Goal: Check status: Check status

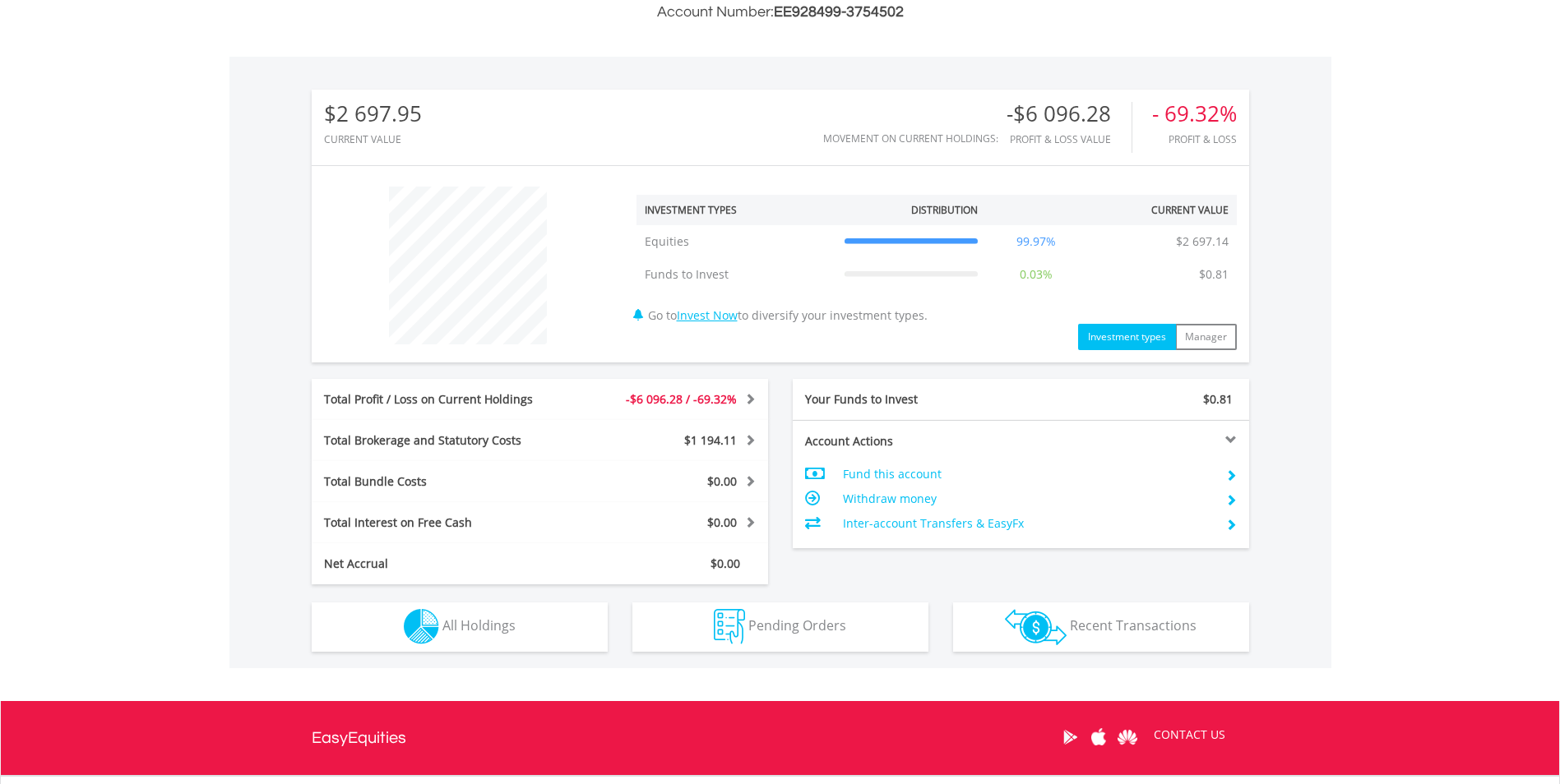
scroll to position [493, 0]
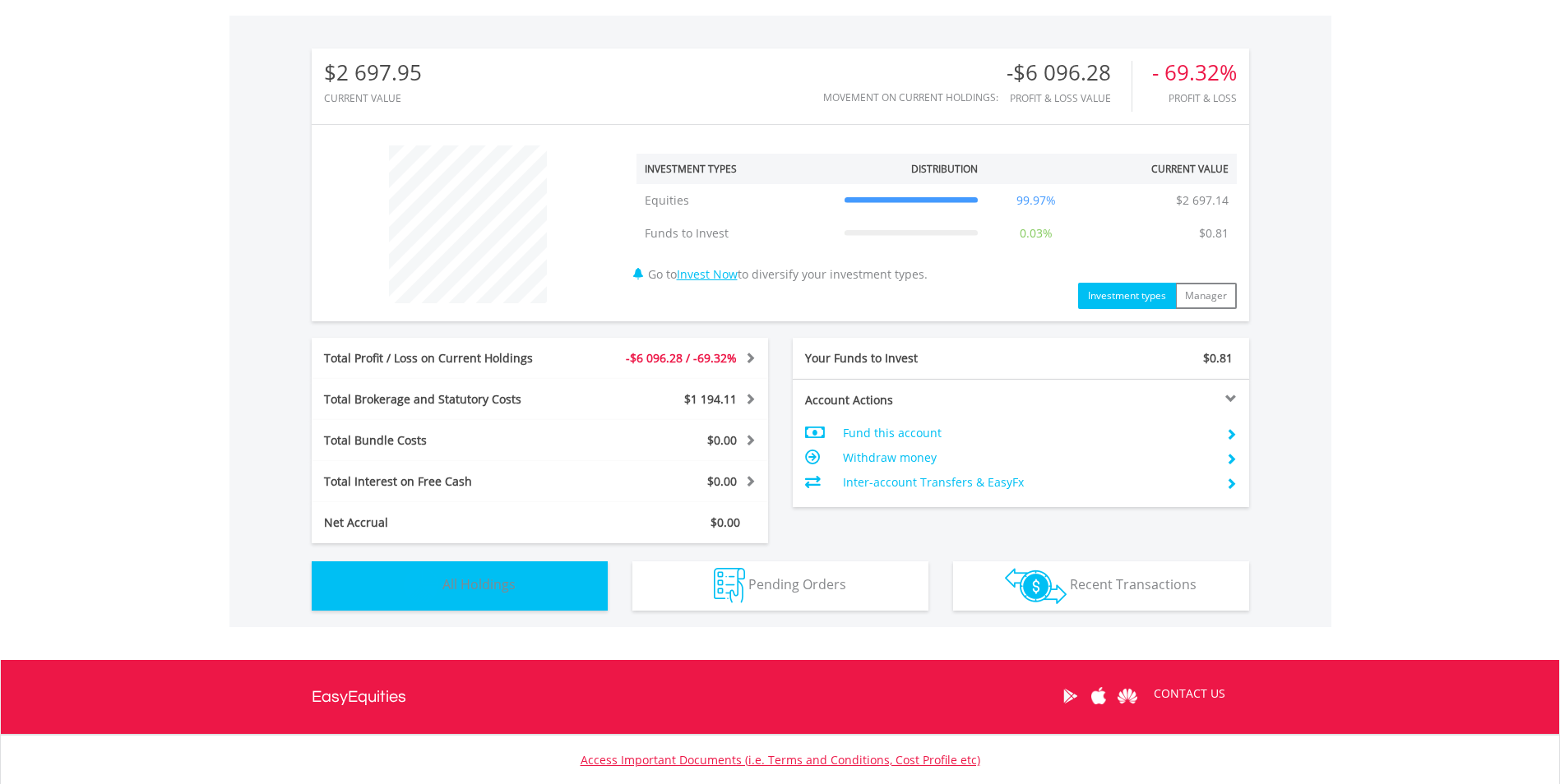
click at [494, 579] on span "All Holdings" at bounding box center [479, 584] width 73 height 18
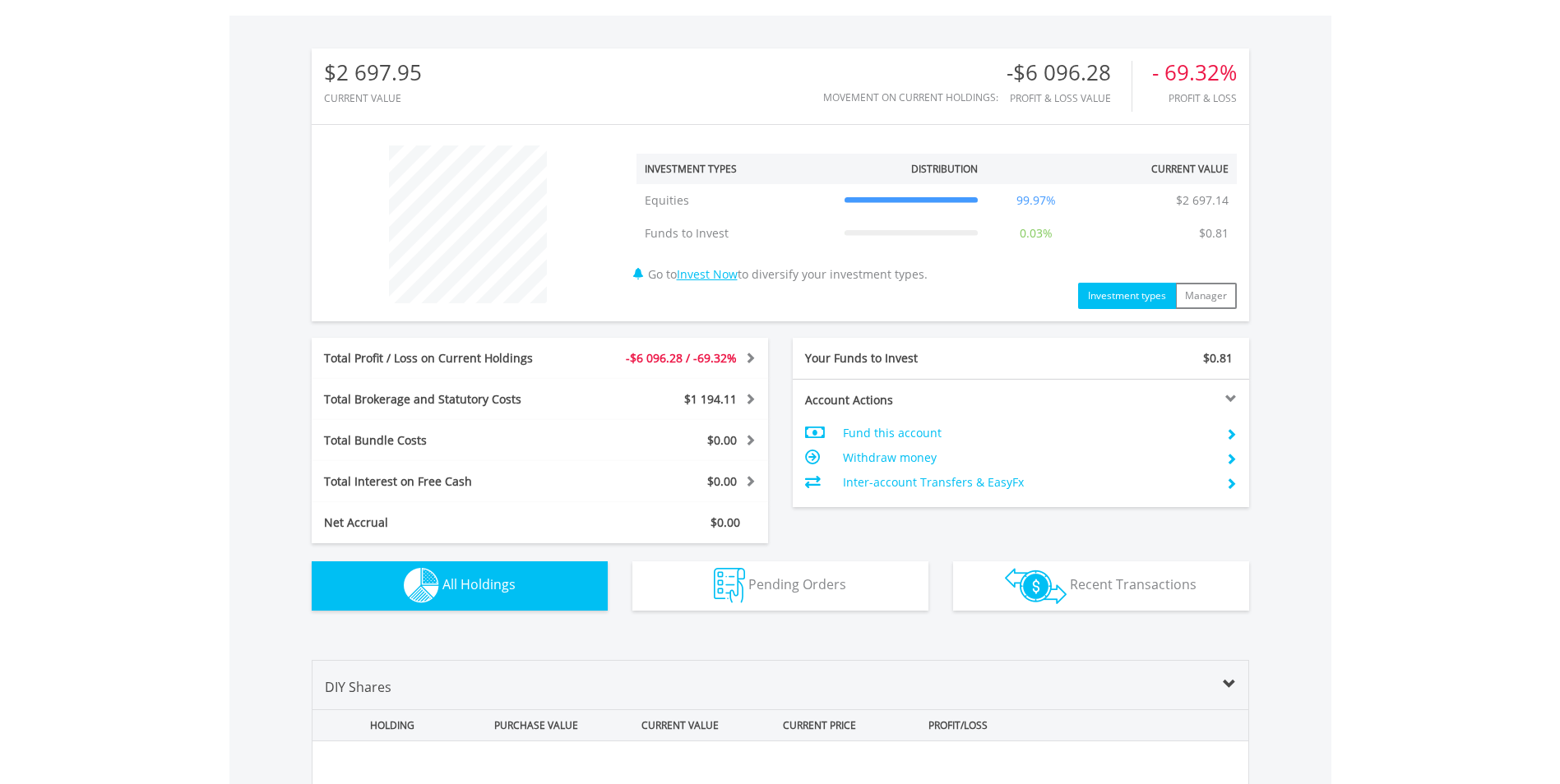
scroll to position [1153, 0]
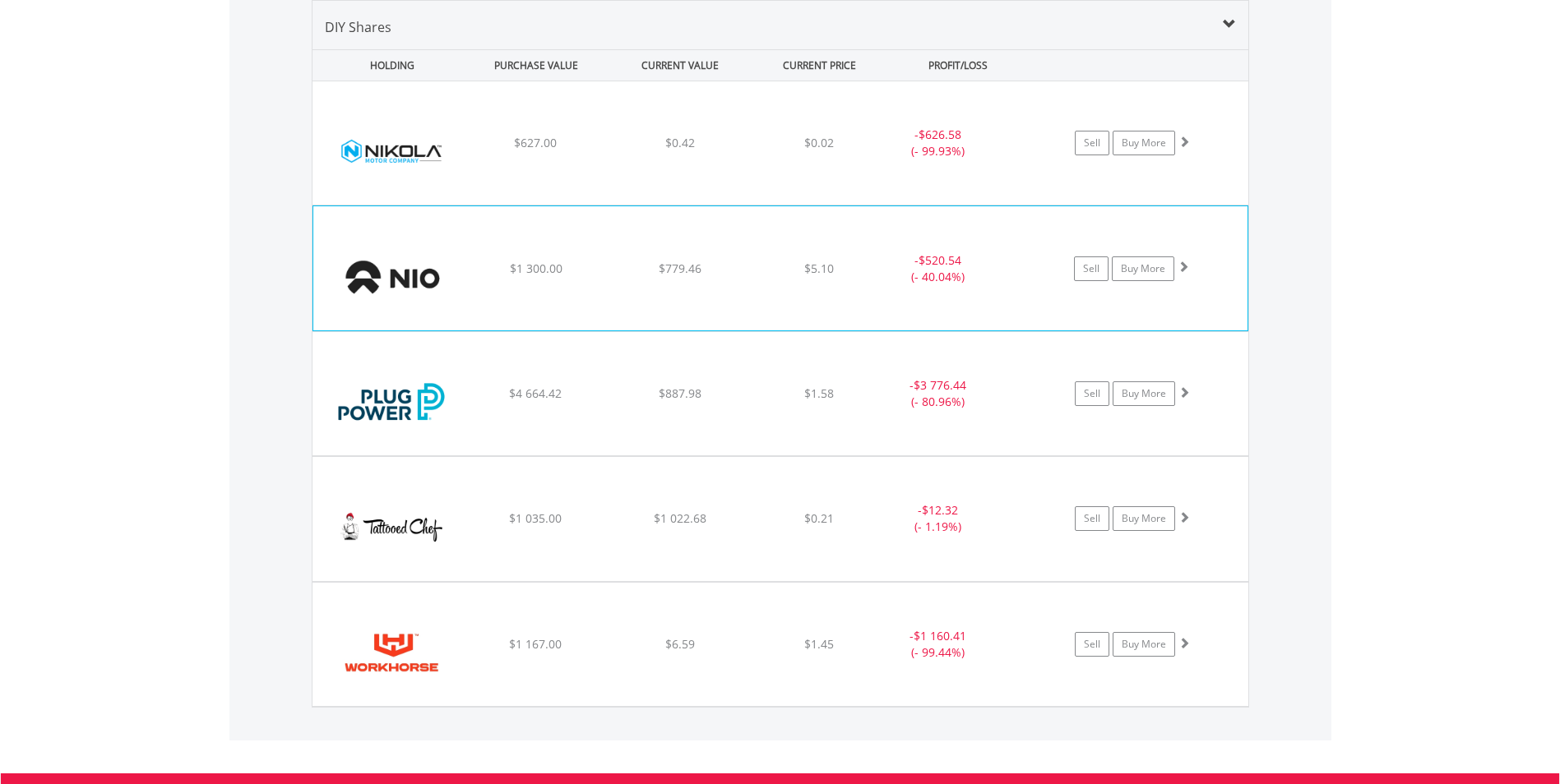
click at [1033, 159] on div "- $520.54 (- 40.04%)" at bounding box center [959, 142] width 166 height 33
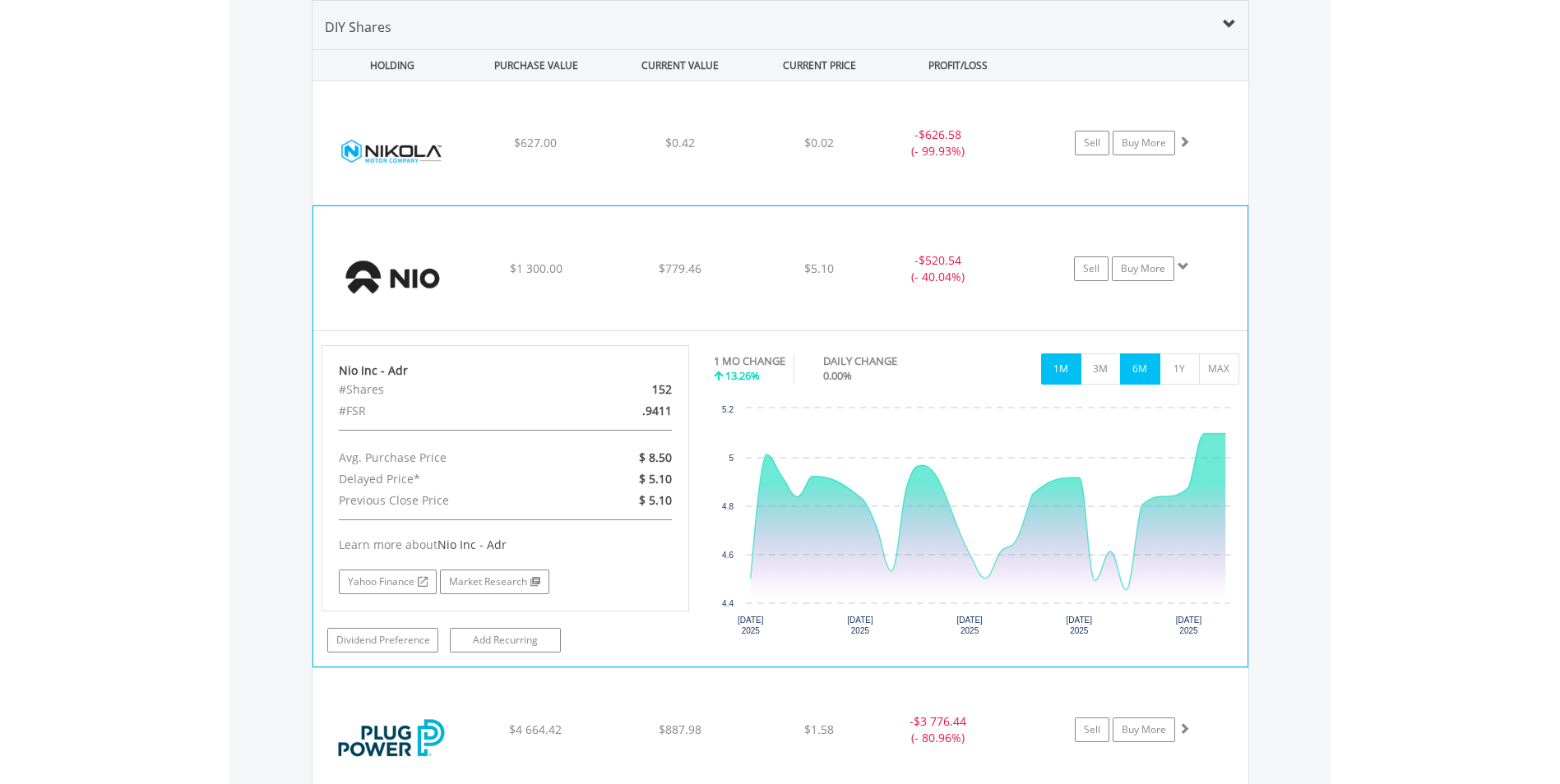
click at [1132, 371] on button "6M" at bounding box center [1140, 368] width 41 height 31
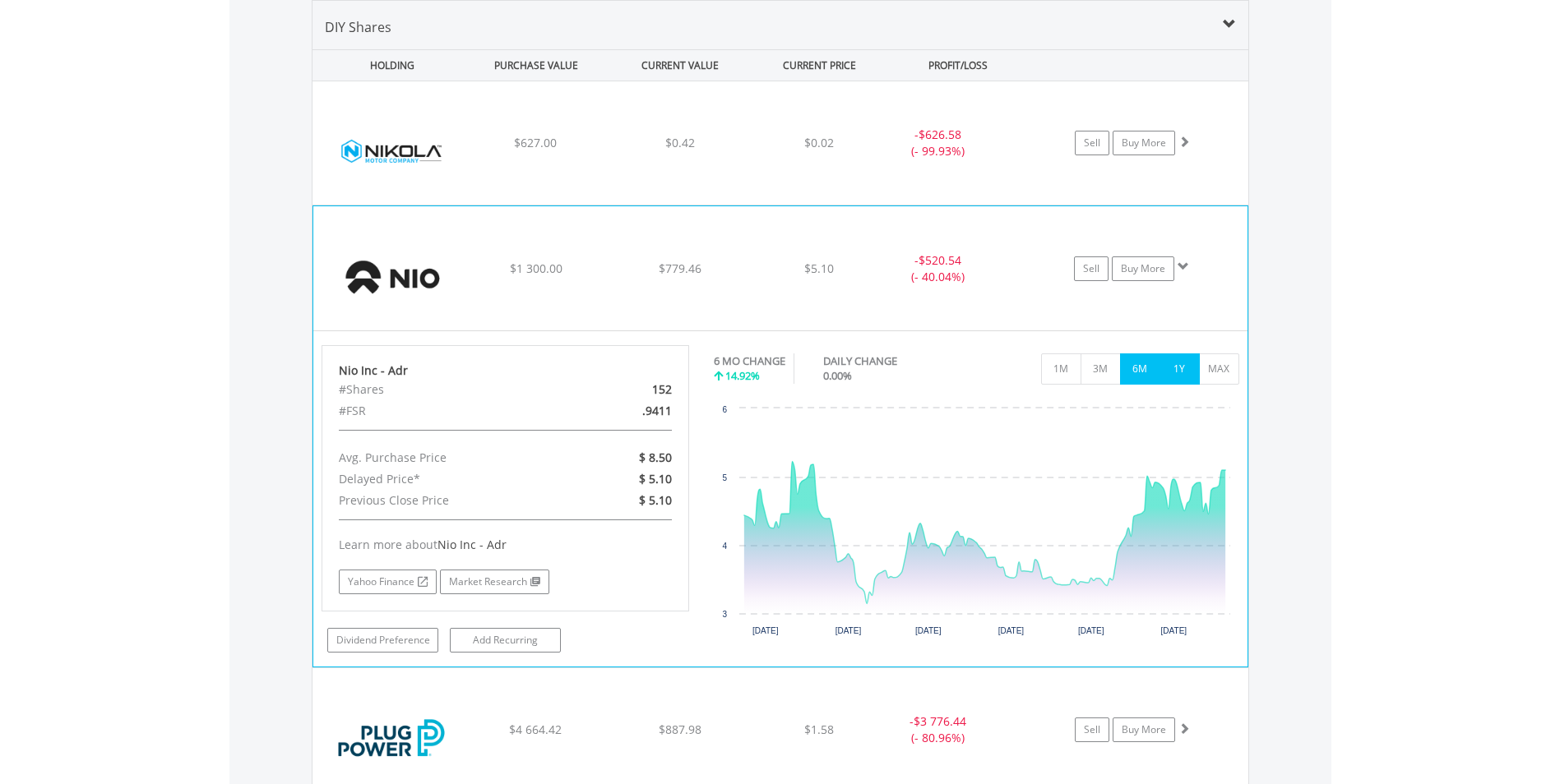
click at [1182, 370] on button "1Y" at bounding box center [1179, 368] width 41 height 31
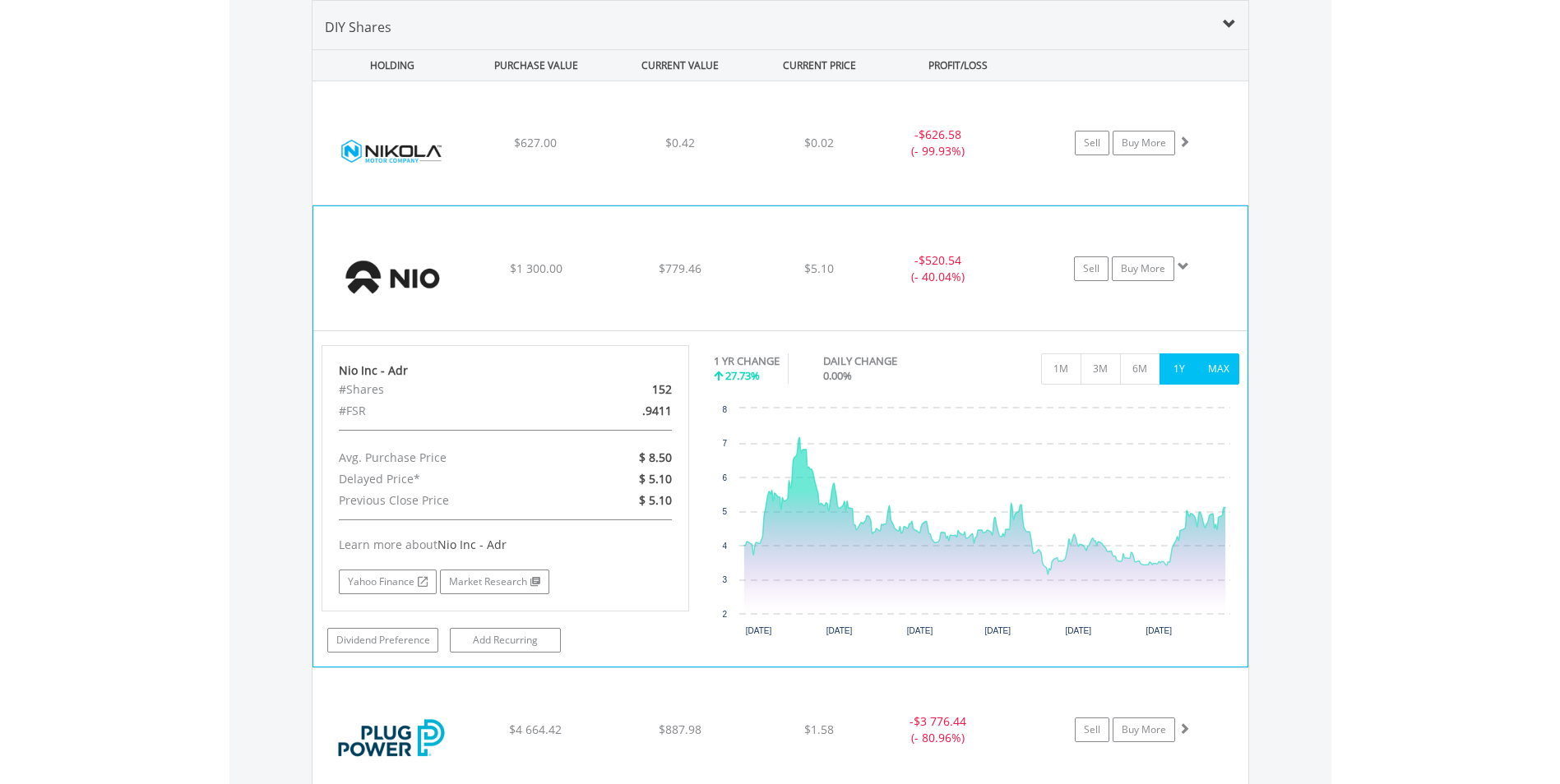
click at [1219, 377] on button "MAX" at bounding box center [1219, 368] width 41 height 31
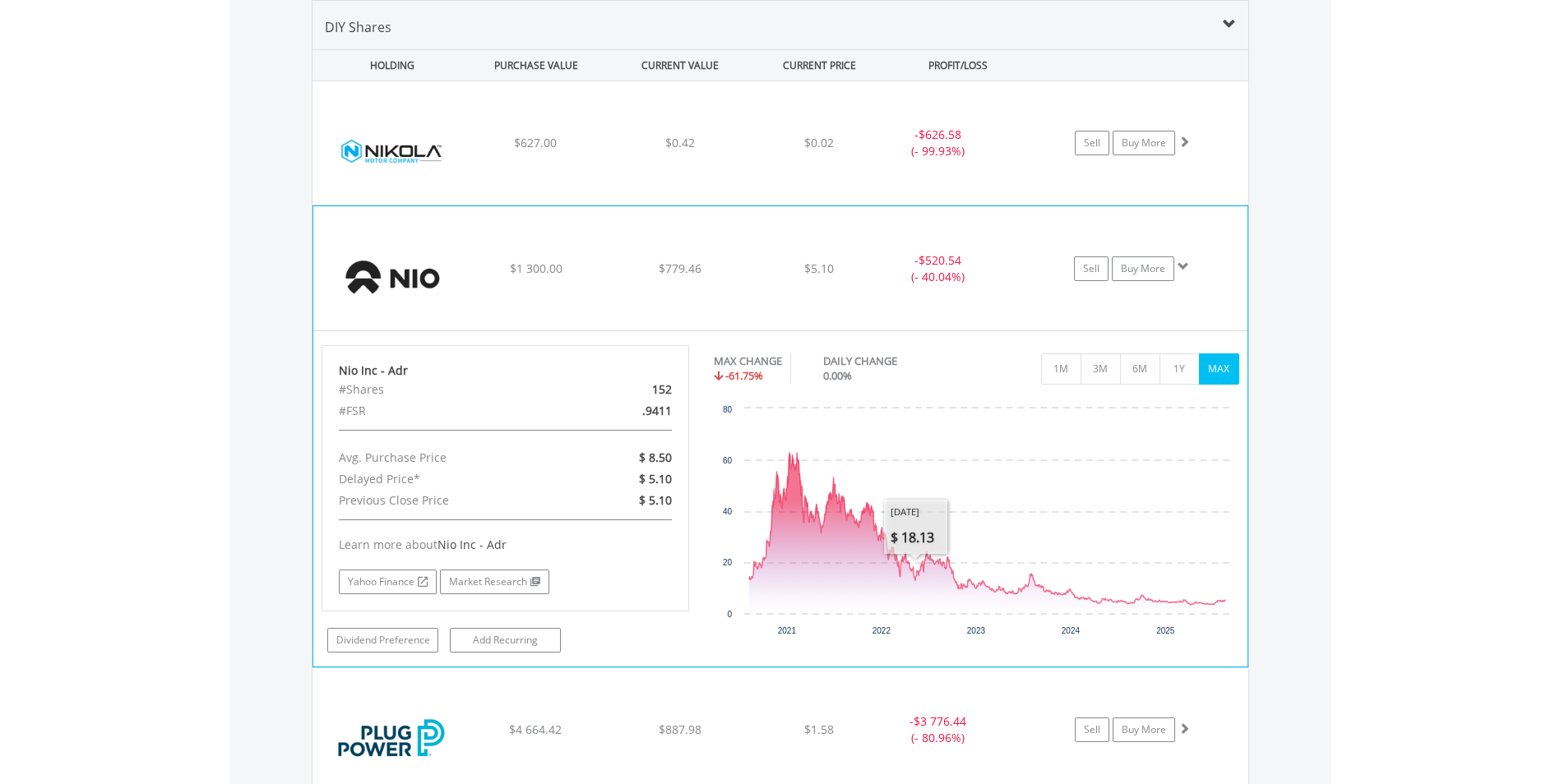
click at [661, 204] on div "﻿ Nio Inc - Adr $1 300.00 $779.46 $5.10 - $520.54 (- 40.04%) Sell Buy More" at bounding box center [780, 142] width 936 height 123
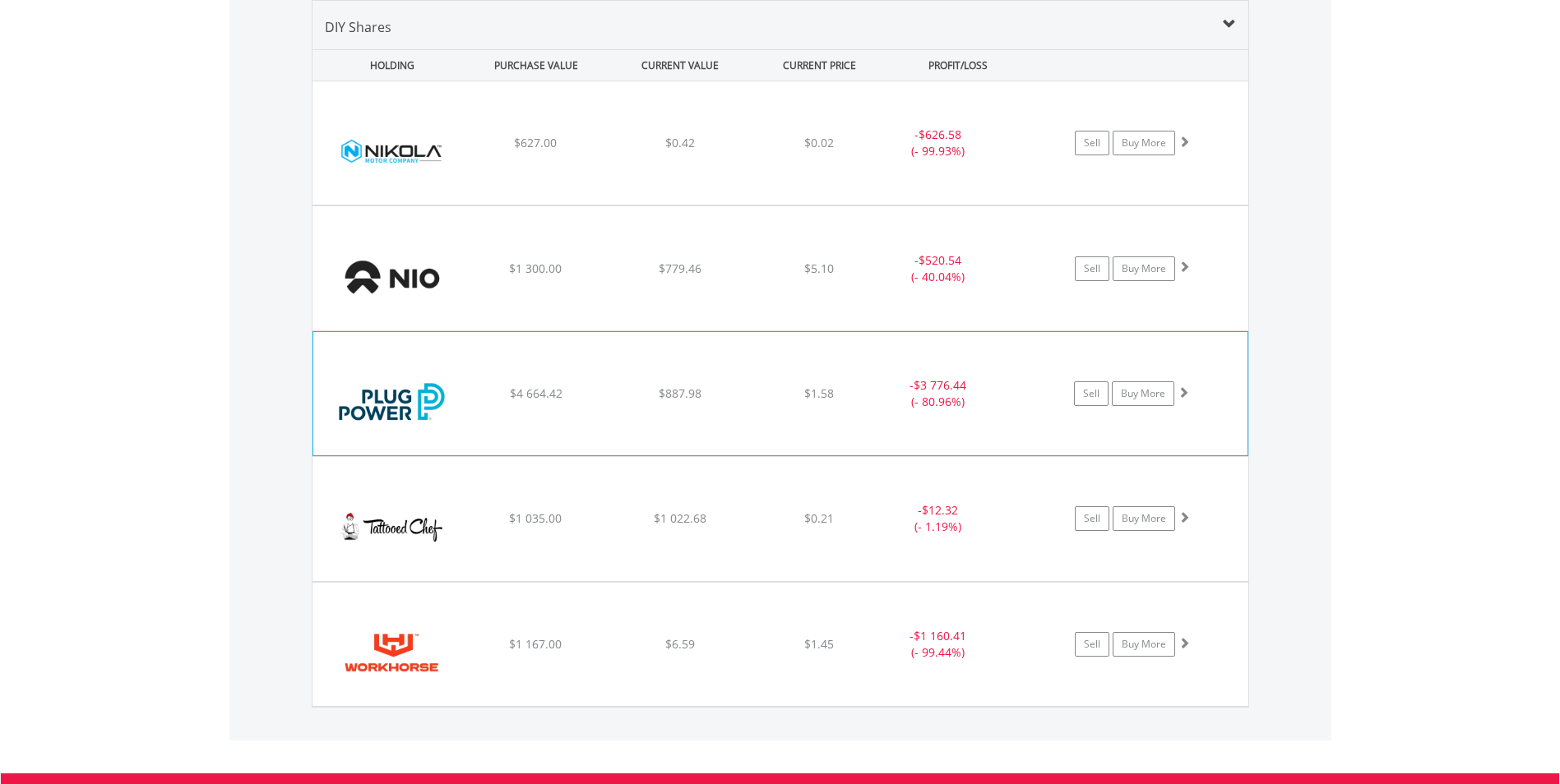
click at [652, 204] on div "﻿ Plug Power Inc $4 664.42 $887.98 $1.58 - $3 776.44 (- 80.96%) Sell Buy More" at bounding box center [780, 142] width 936 height 123
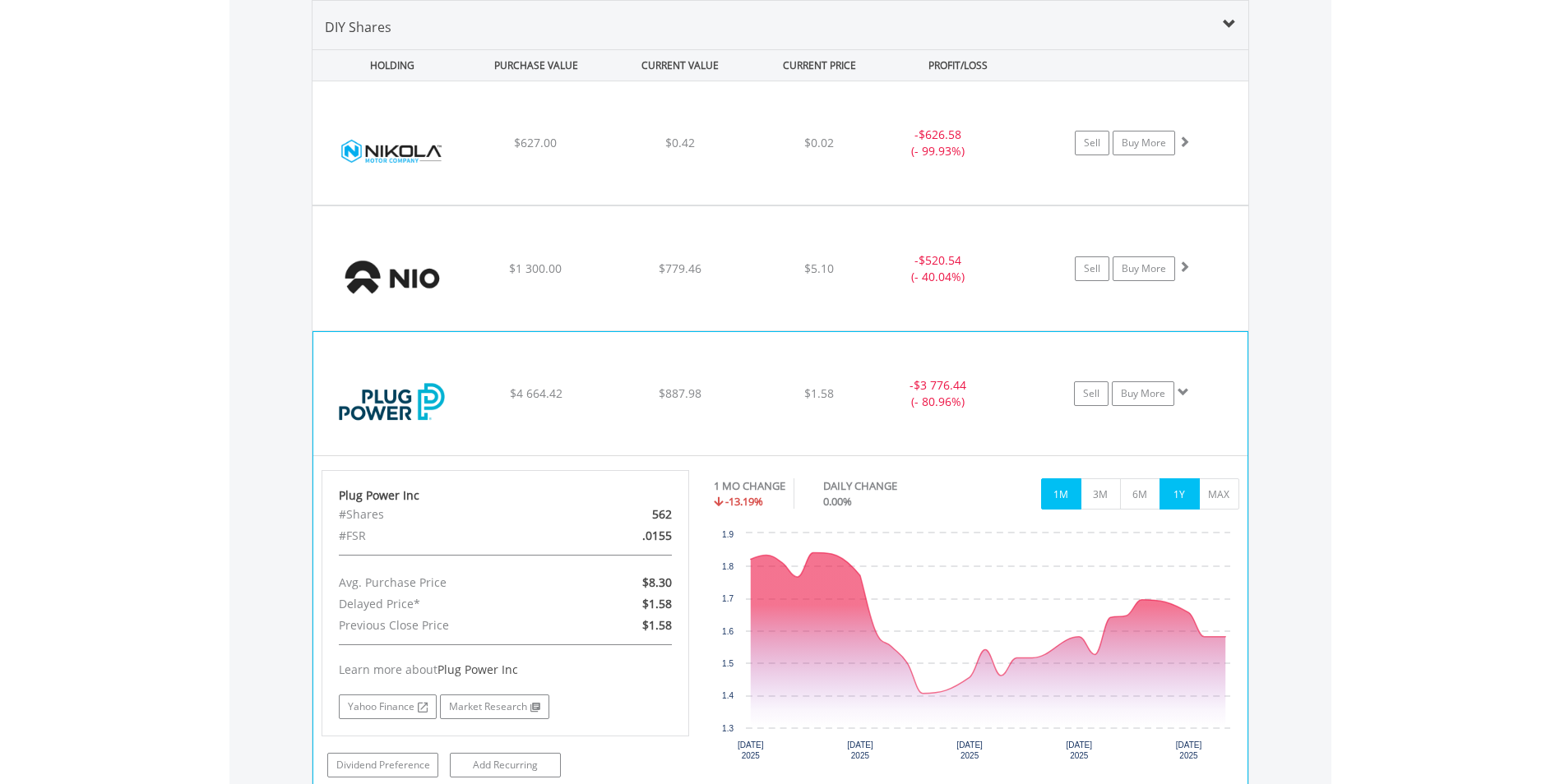
click at [1185, 505] on button "1Y" at bounding box center [1179, 494] width 41 height 31
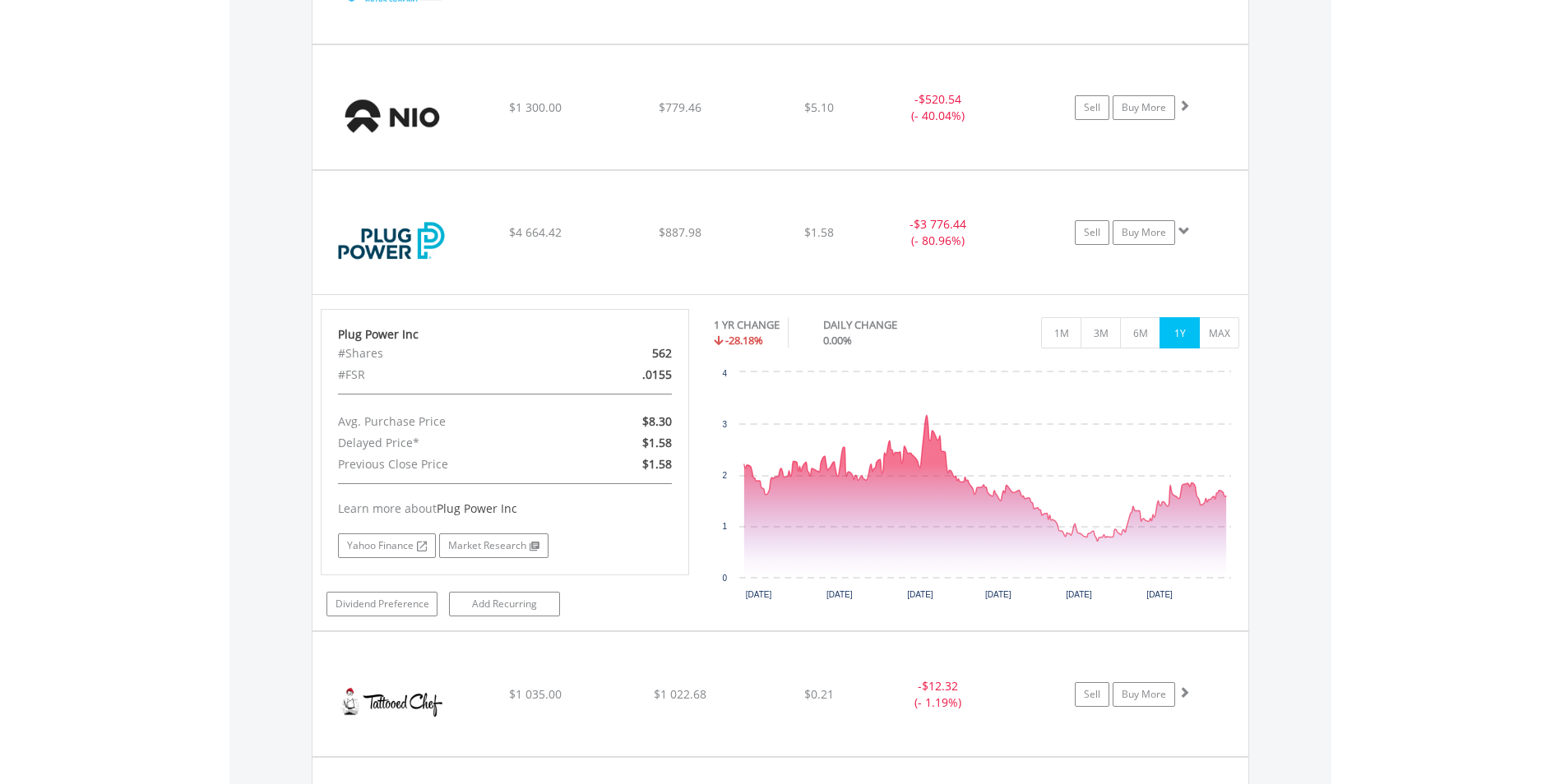
scroll to position [1318, 0]
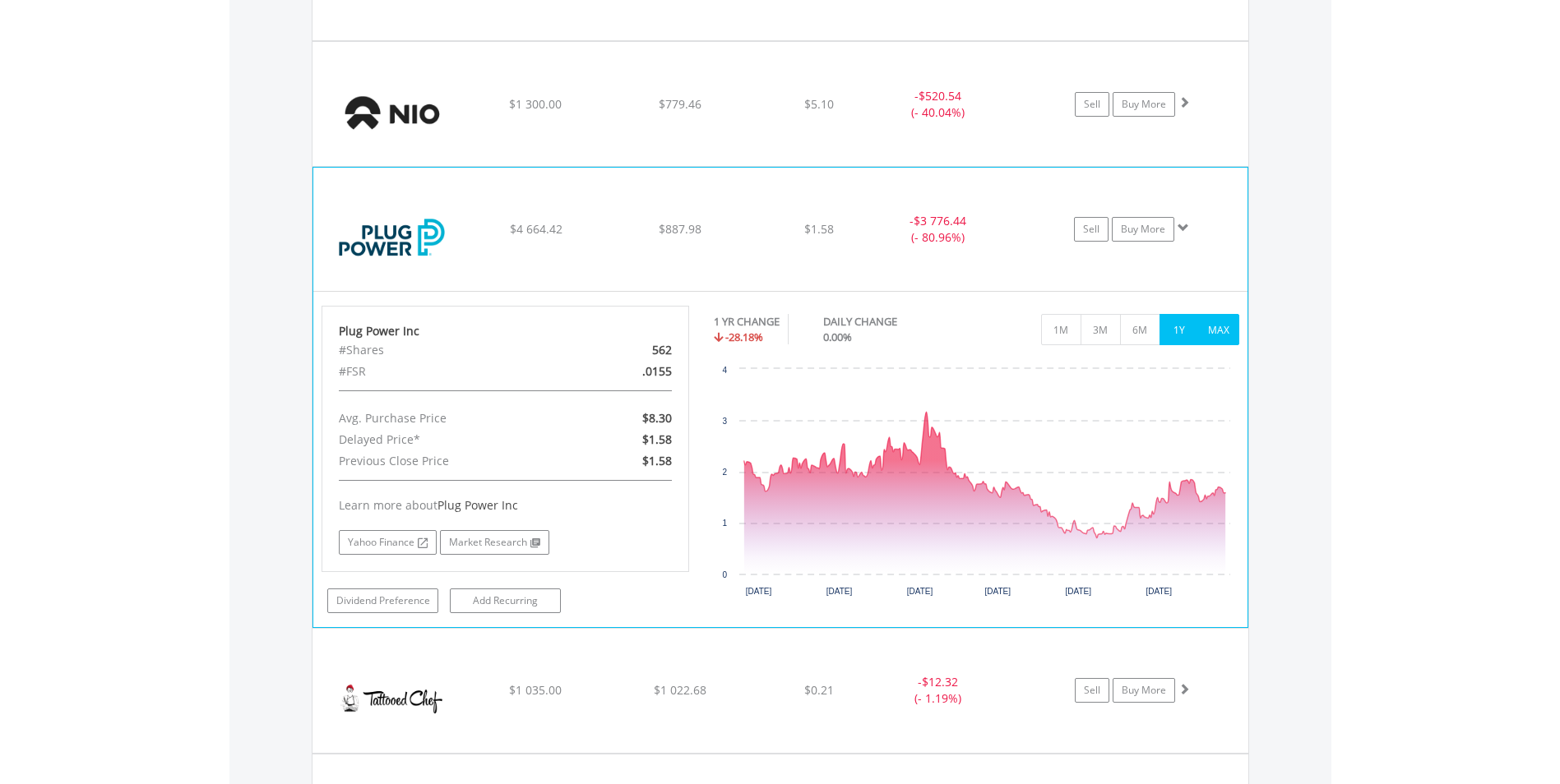
click at [1216, 332] on button "MAX" at bounding box center [1219, 329] width 41 height 31
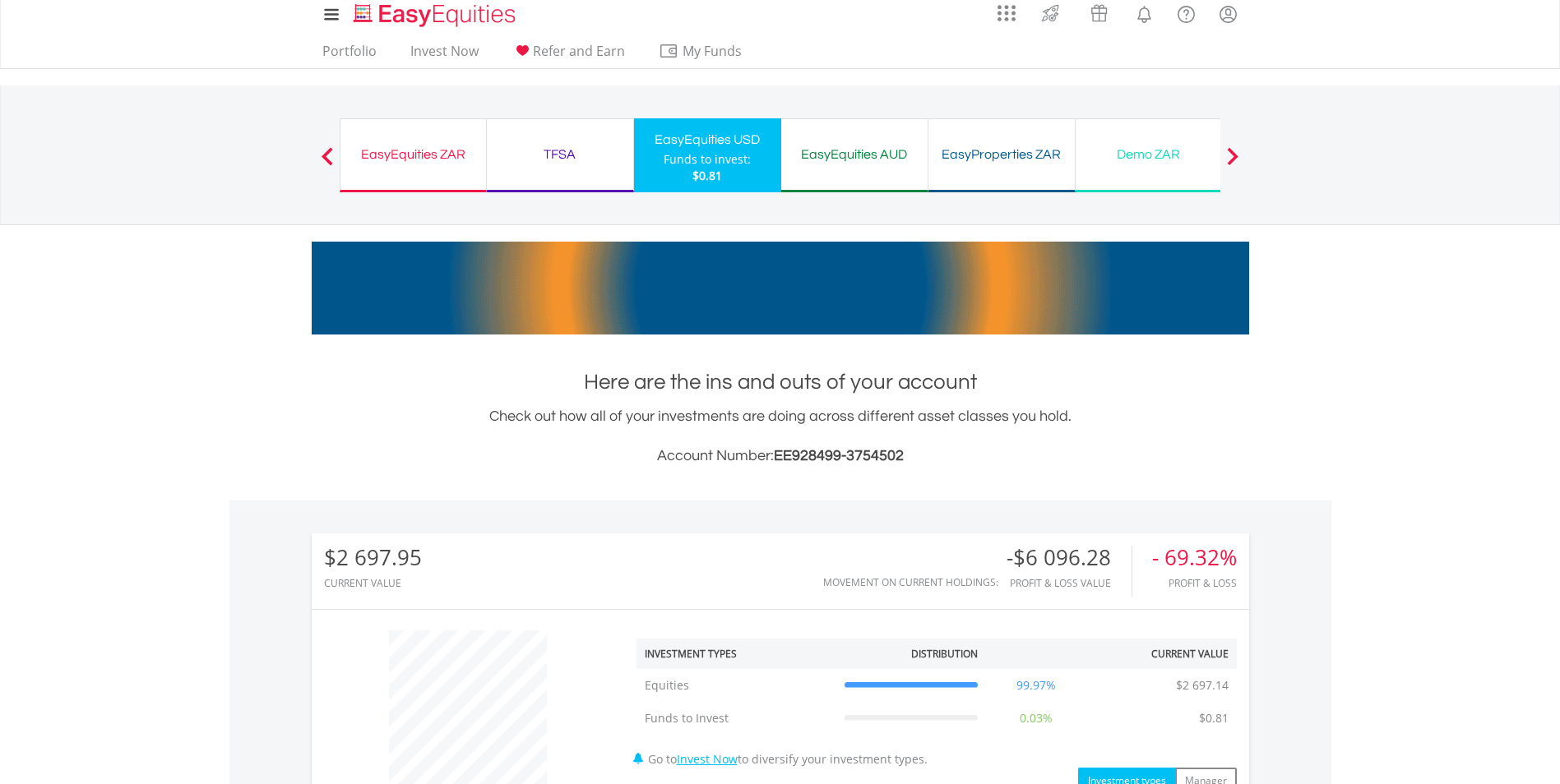
scroll to position [0, 0]
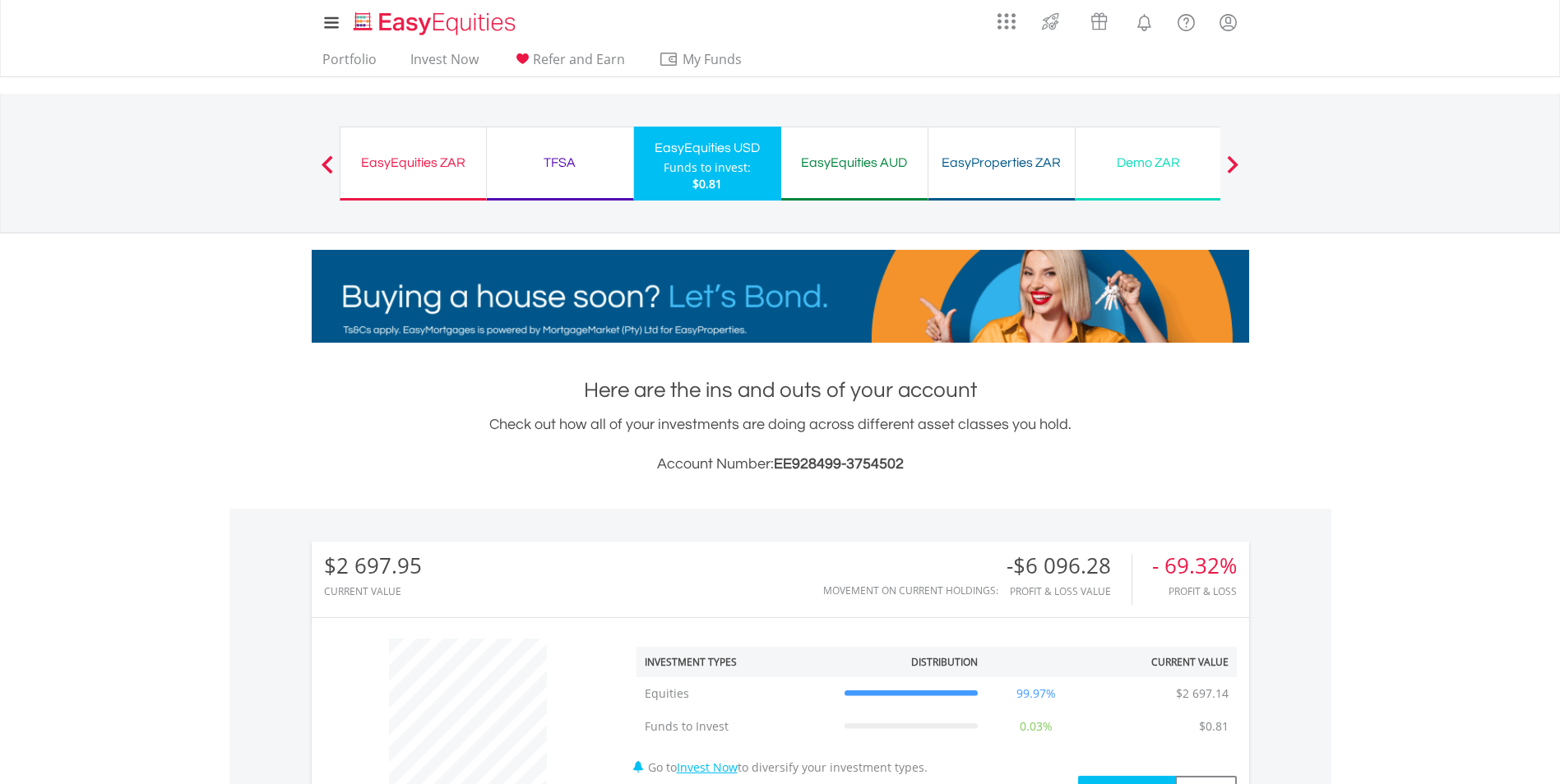
click at [421, 174] on div "EasyEquities ZAR Funds to invest: $0.81" at bounding box center [413, 164] width 147 height 74
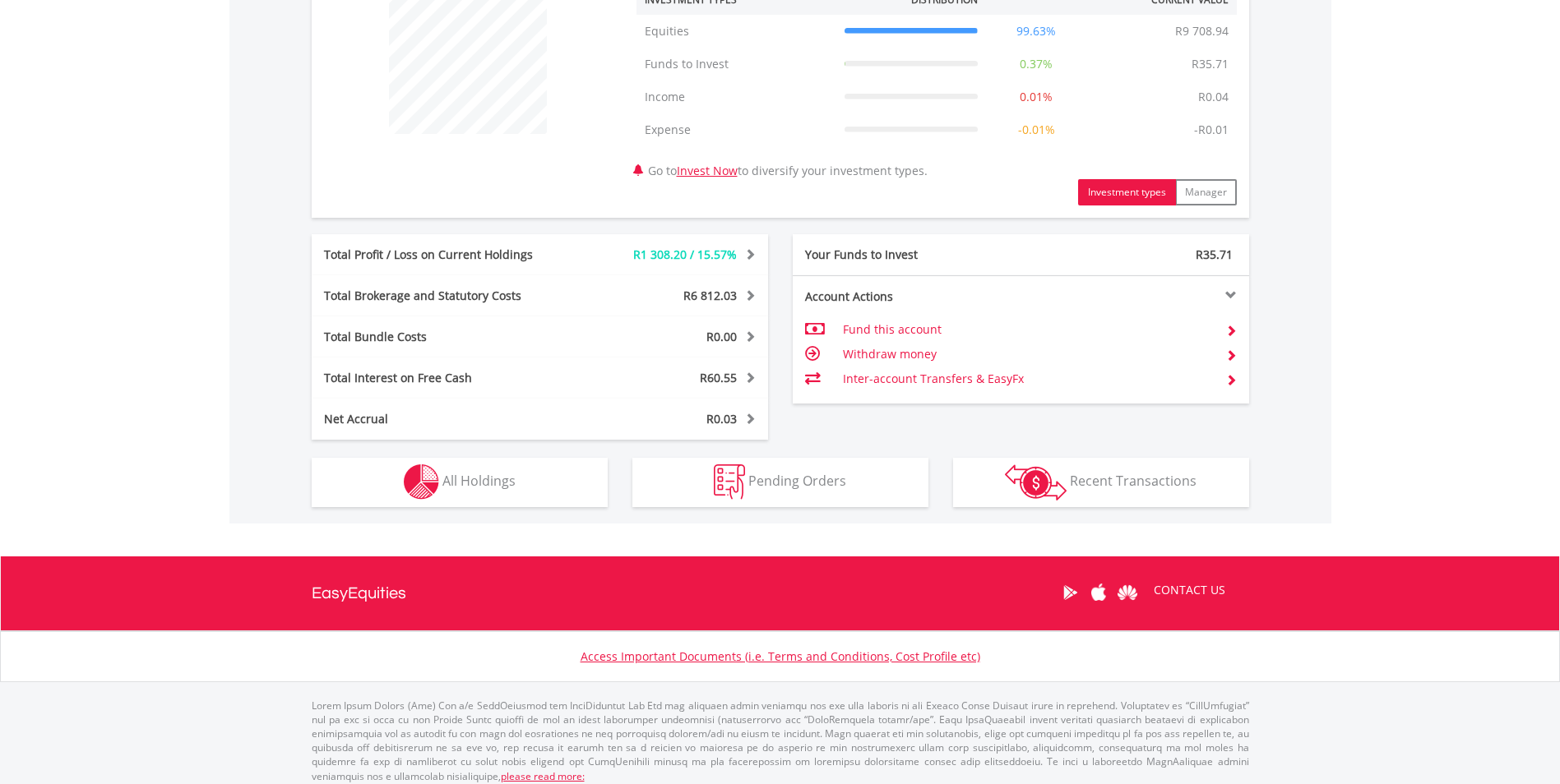
scroll to position [673, 0]
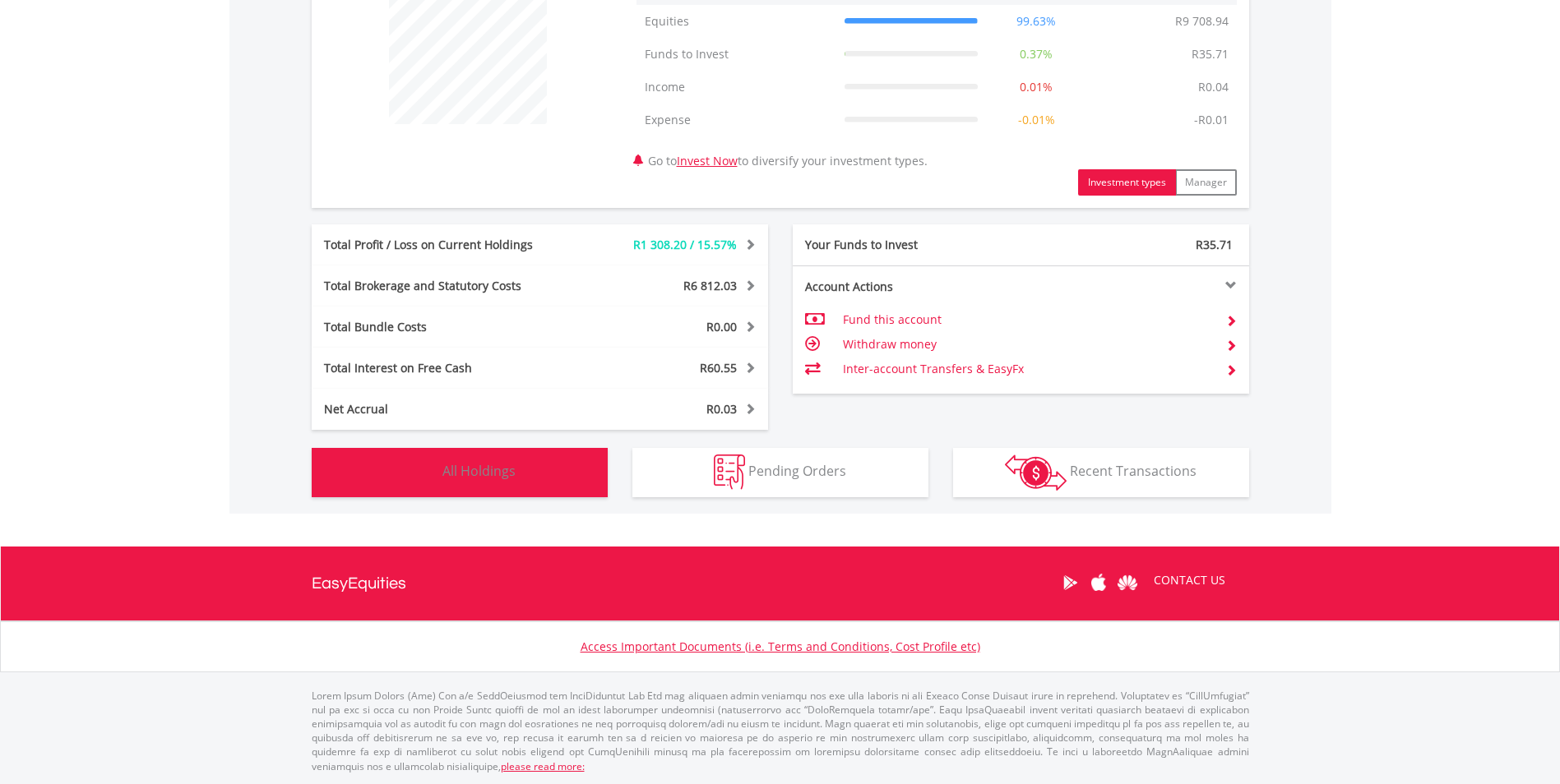
click at [495, 471] on span "All Holdings" at bounding box center [479, 471] width 73 height 18
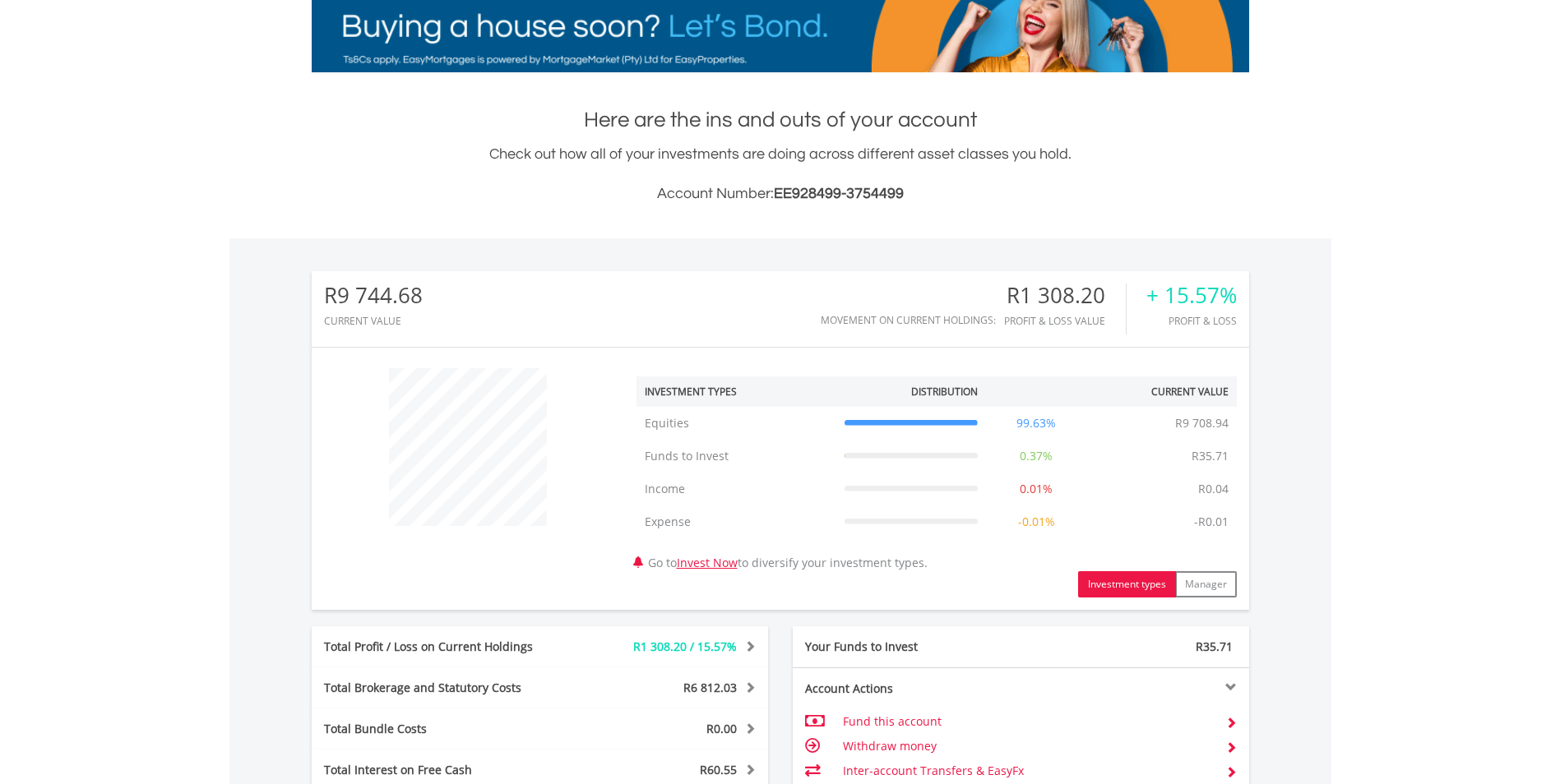
scroll to position [24, 0]
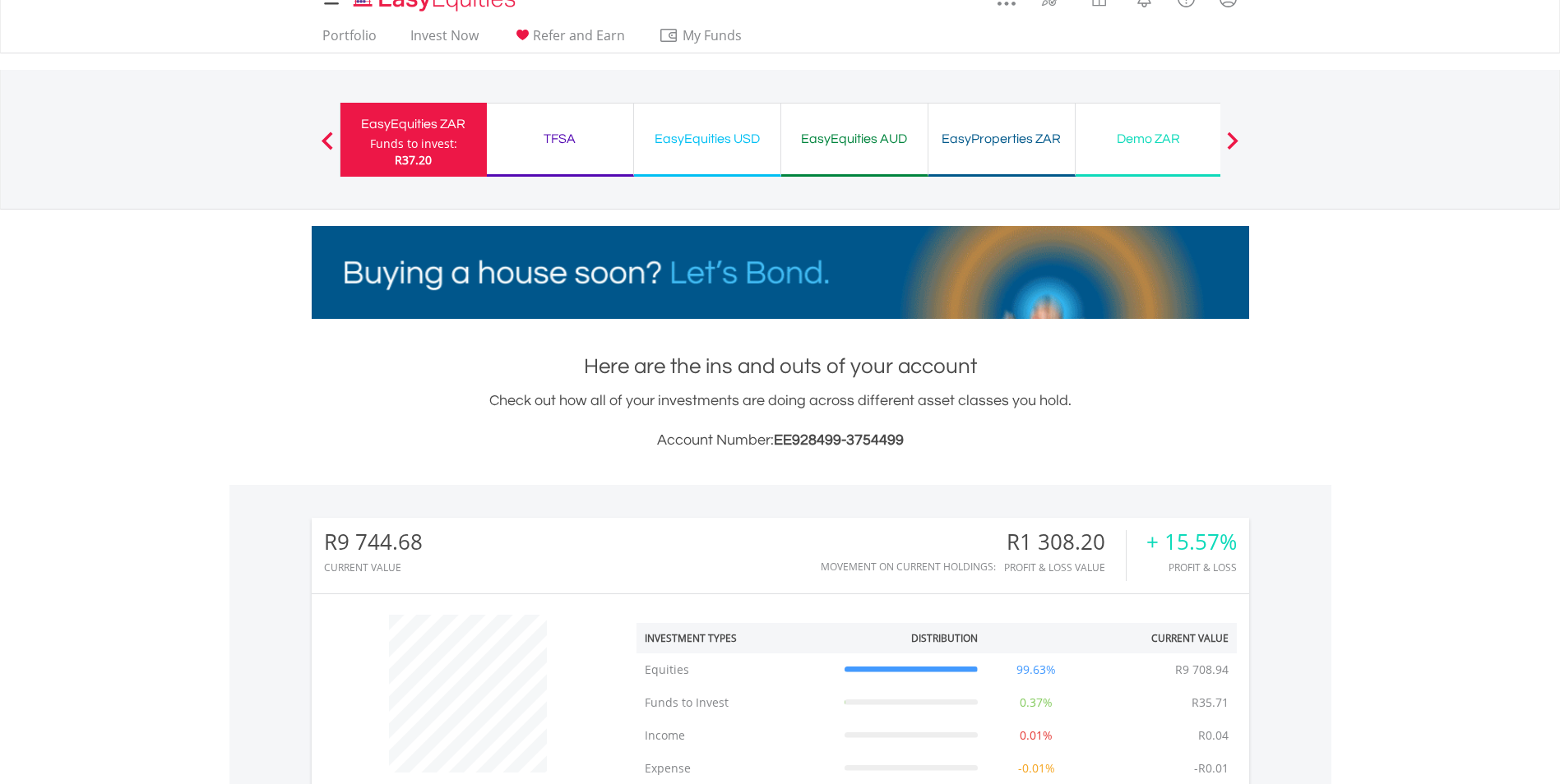
drag, startPoint x: 682, startPoint y: 144, endPoint x: 714, endPoint y: 151, distance: 32.8
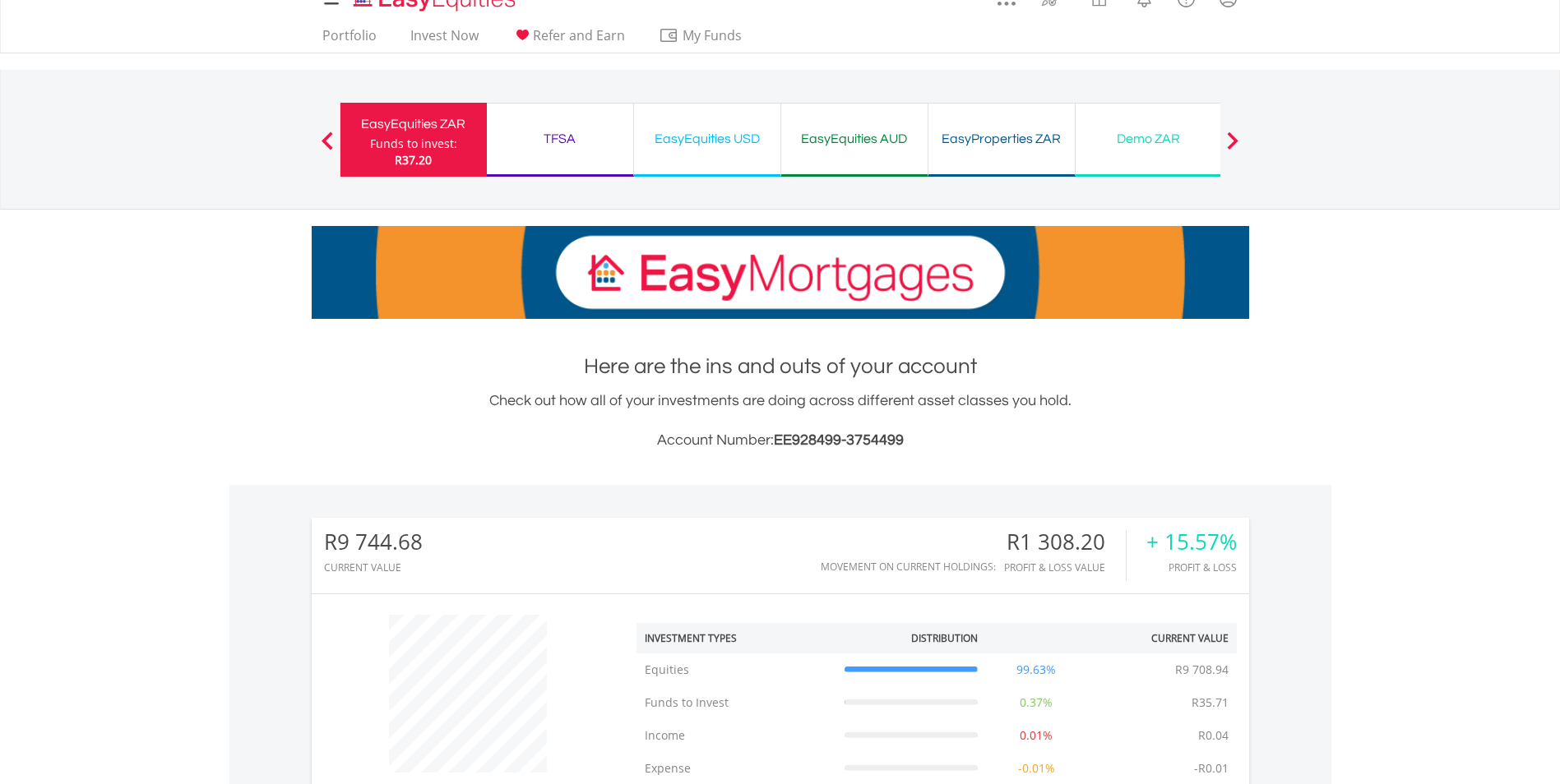
click at [682, 144] on div "EasyEquities USD" at bounding box center [707, 139] width 127 height 23
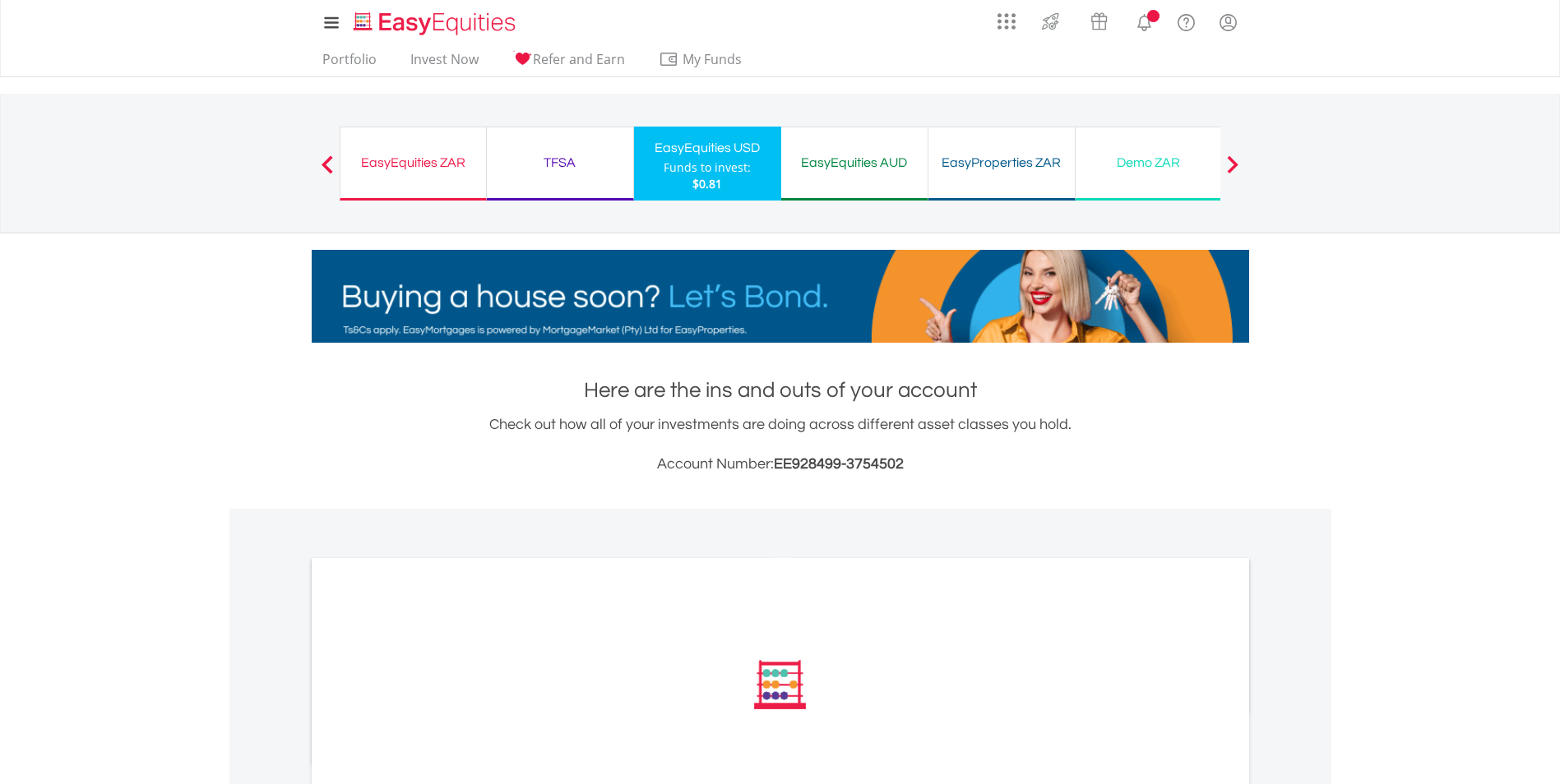
click at [869, 161] on div "EasyEquities AUD" at bounding box center [853, 163] width 127 height 23
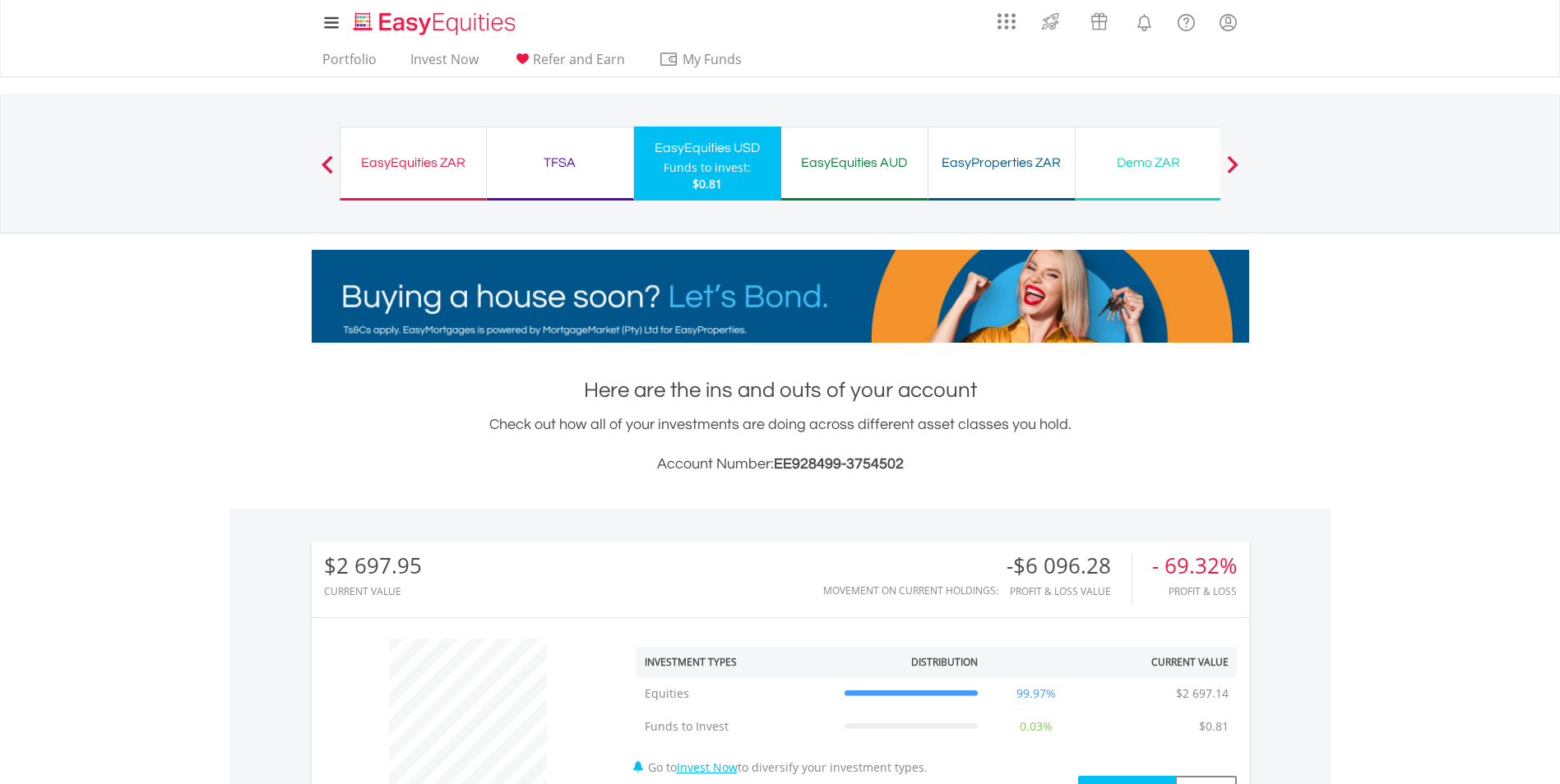
scroll to position [158, 313]
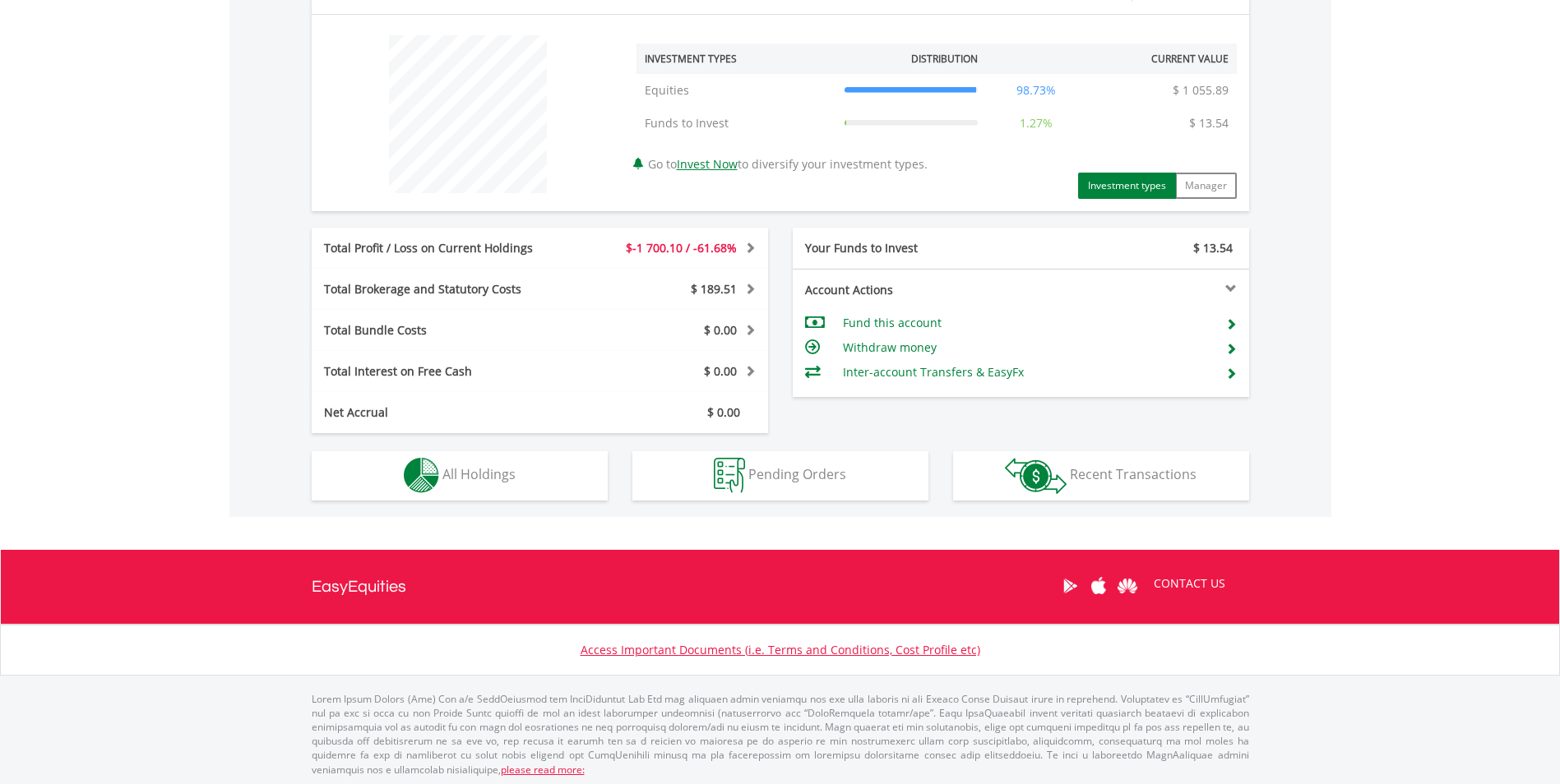
scroll to position [606, 0]
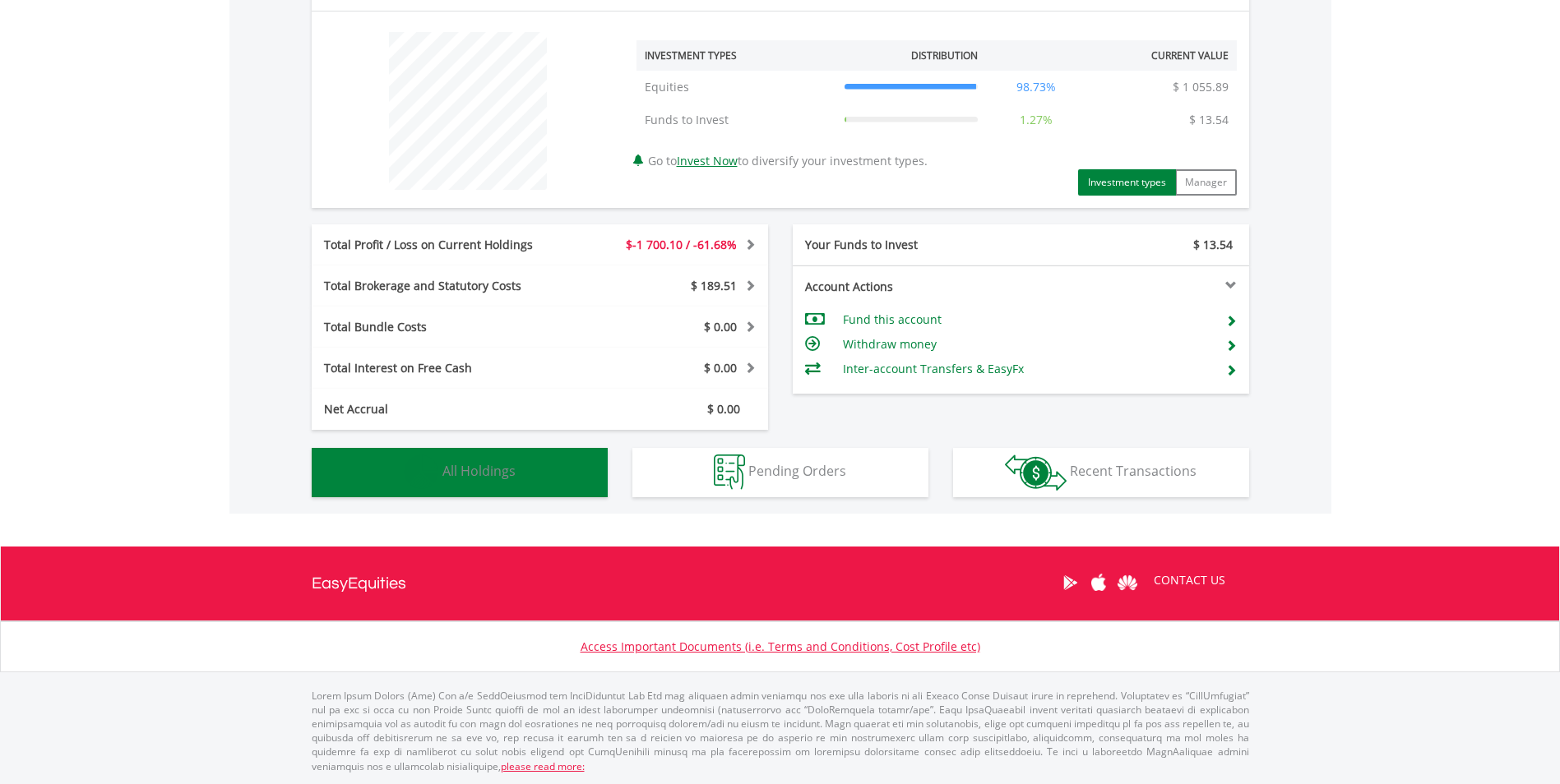
click at [475, 465] on span "All Holdings" at bounding box center [479, 471] width 73 height 18
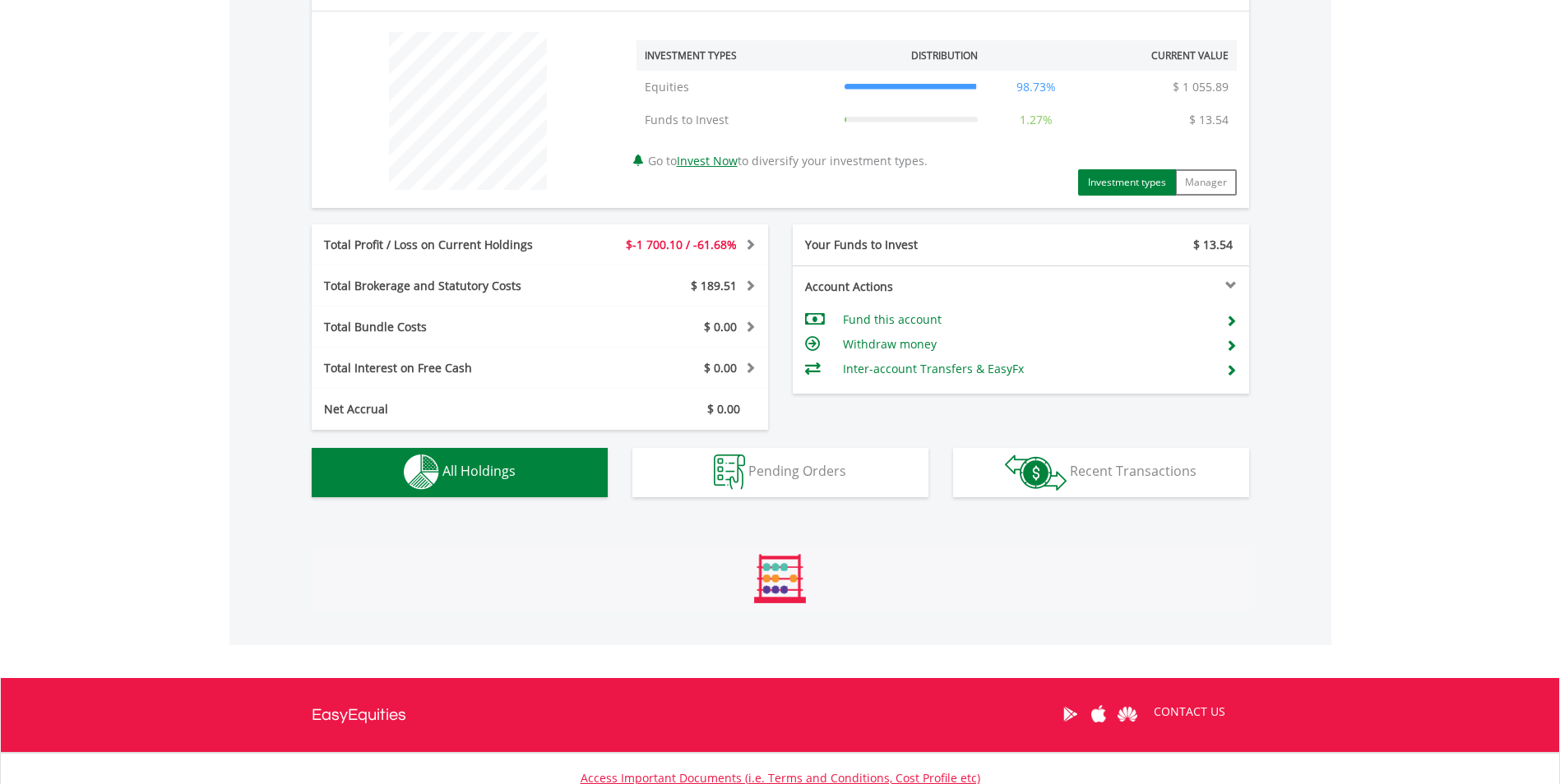
scroll to position [925, 0]
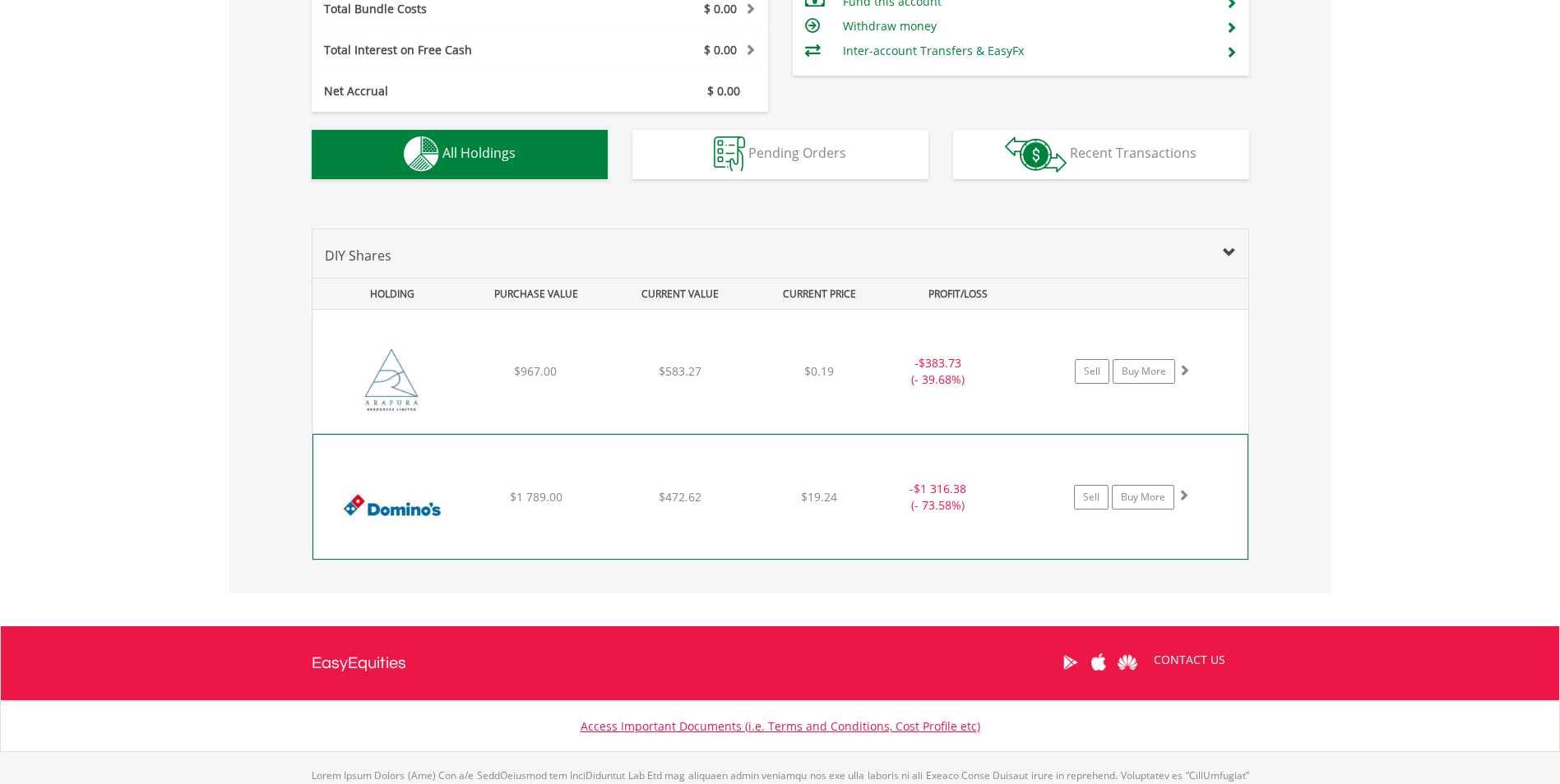
click at [645, 380] on div "$472.62" at bounding box center [679, 371] width 141 height 17
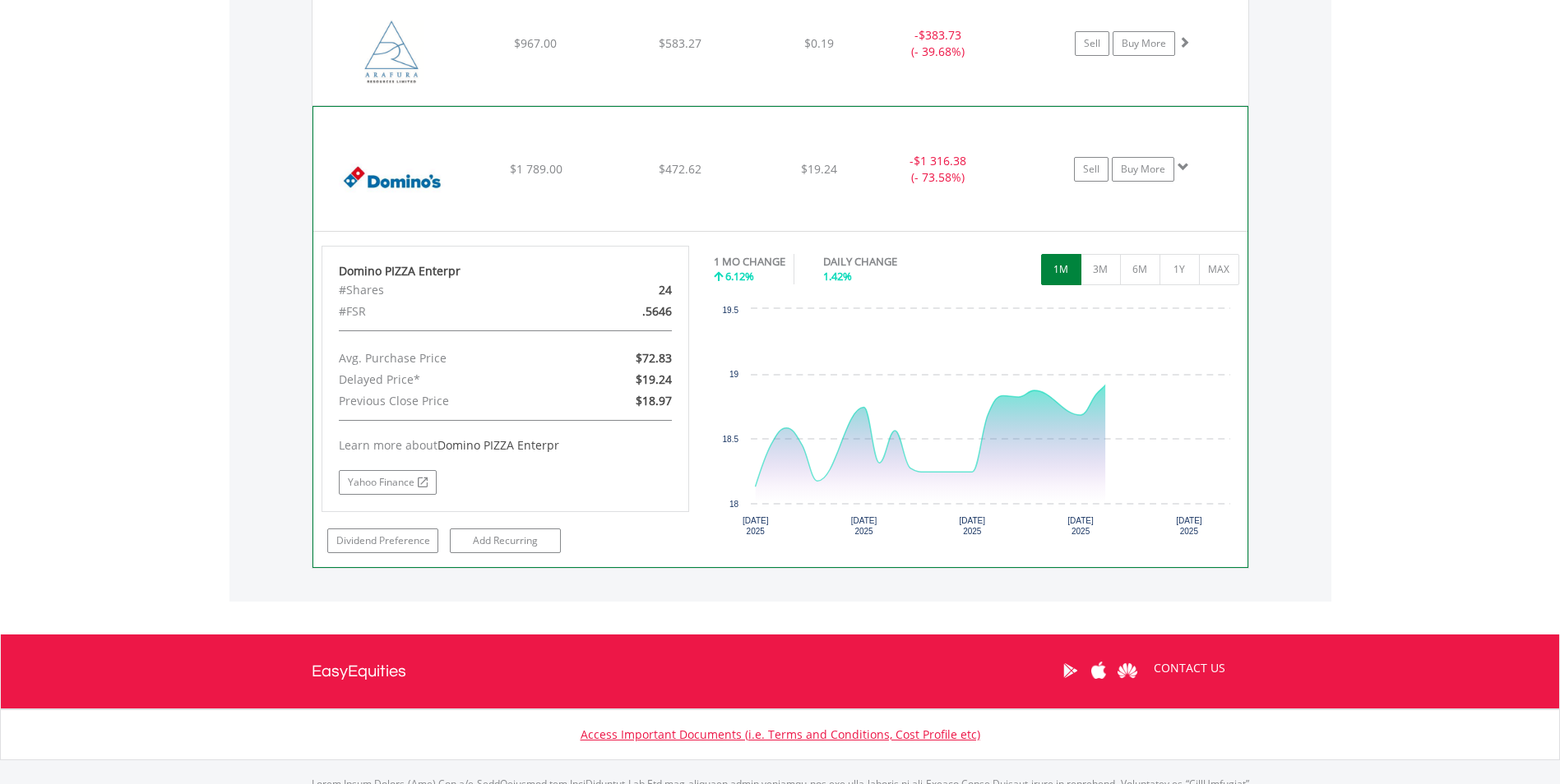
scroll to position [1253, 0]
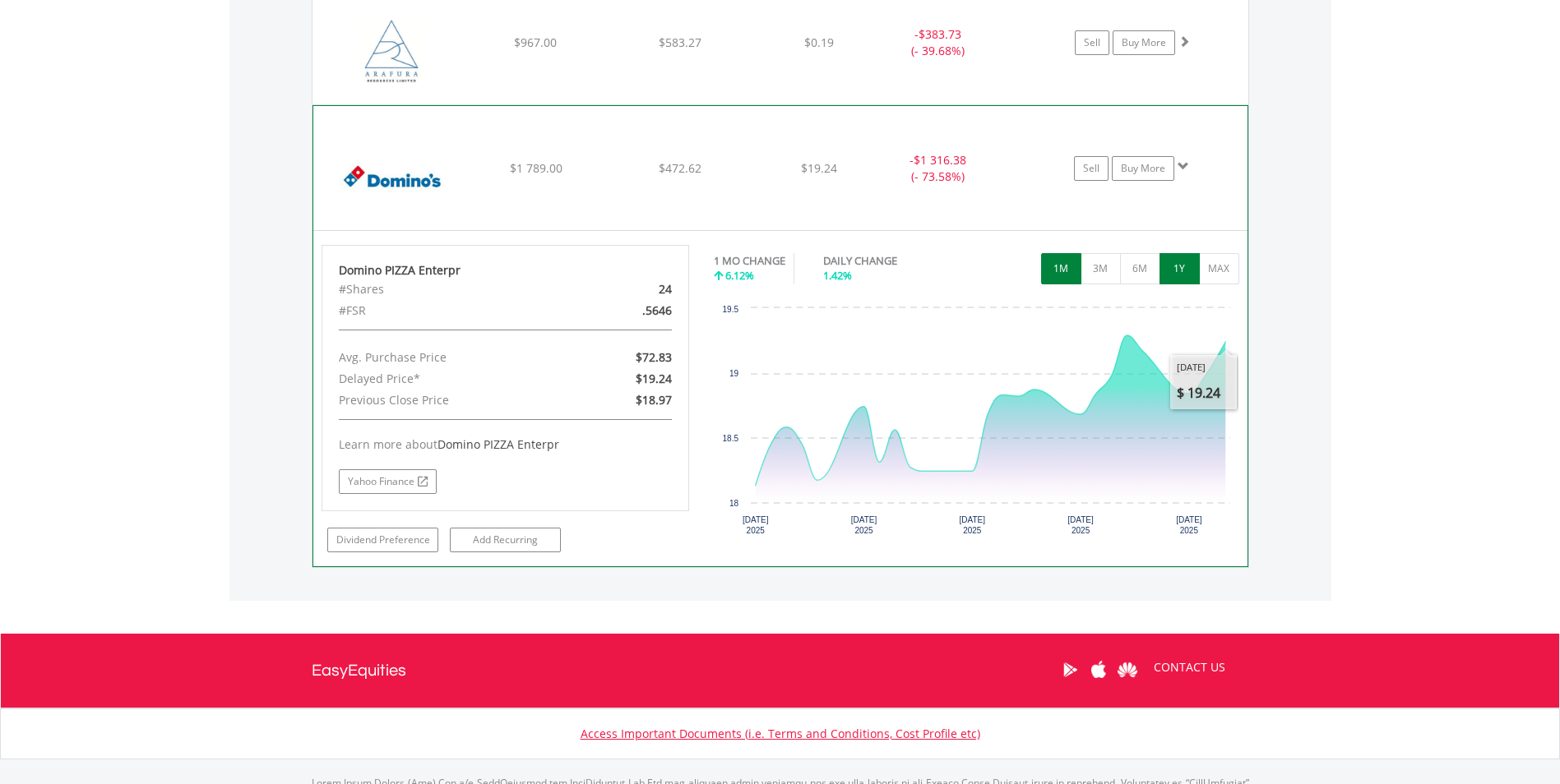
click at [1176, 274] on button "1Y" at bounding box center [1179, 268] width 41 height 31
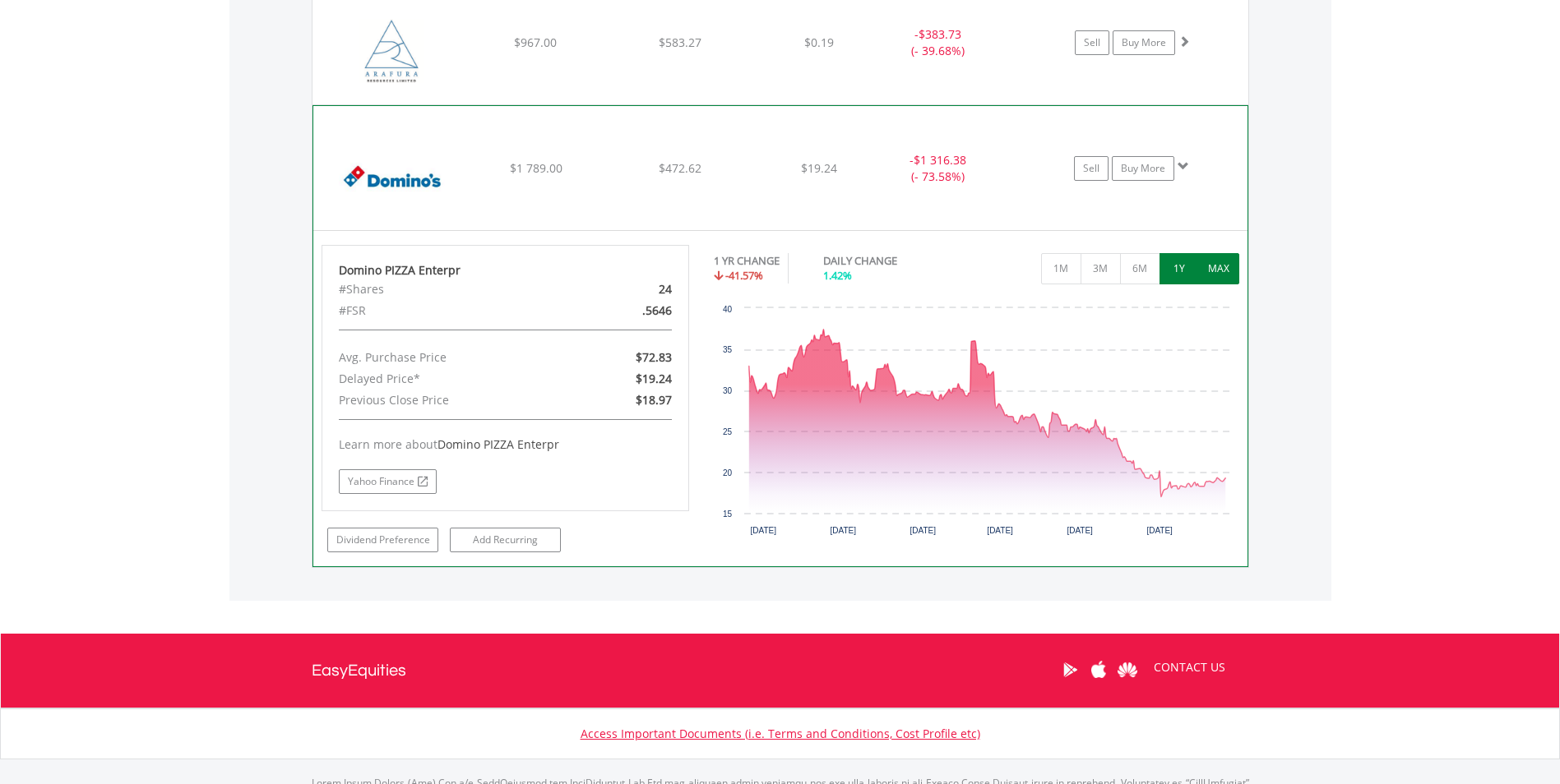
click at [1217, 277] on button "MAX" at bounding box center [1219, 268] width 41 height 31
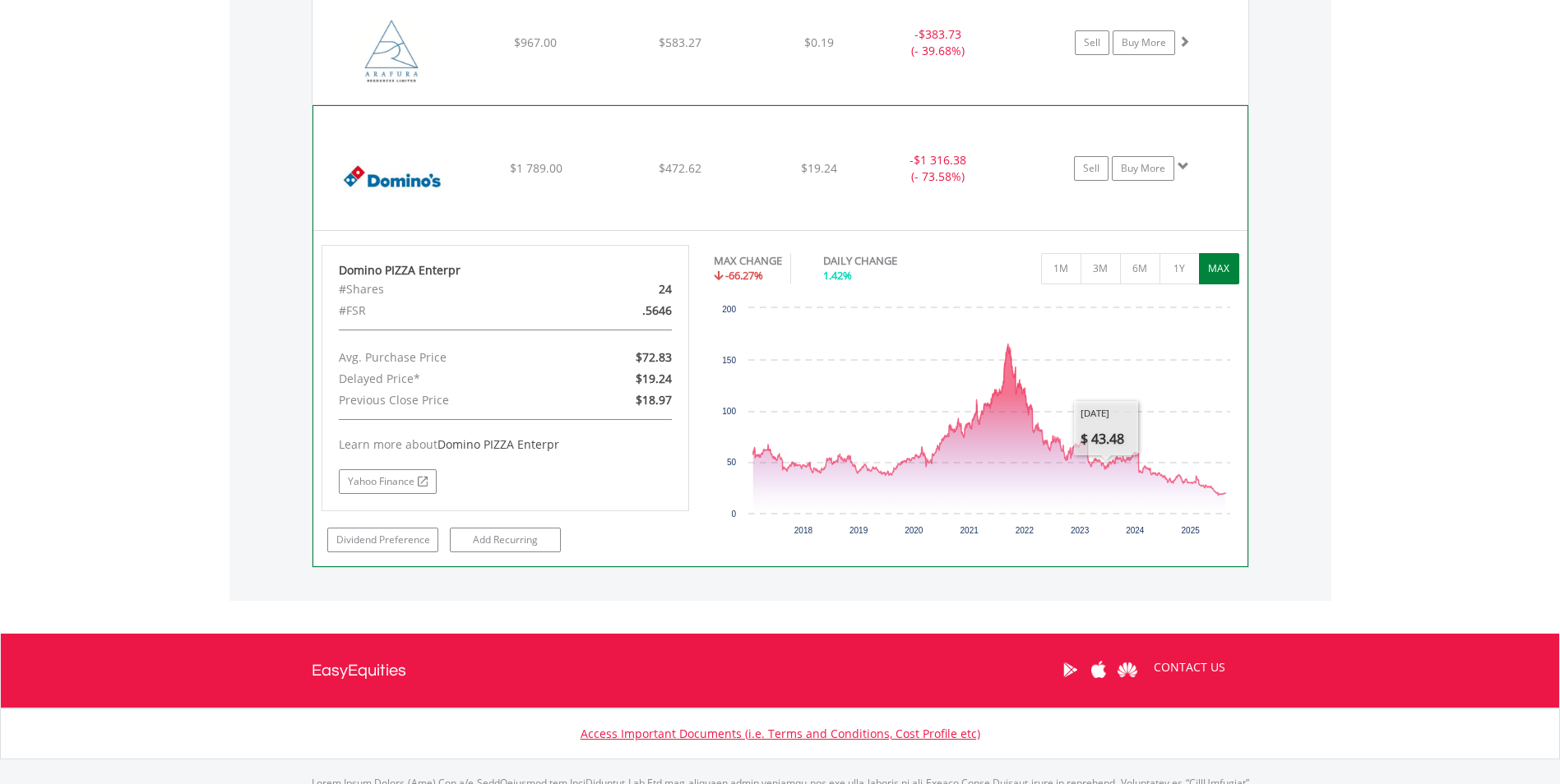
click at [803, 104] on div "﻿ Domino PIZZA Enterpr $1 789.00 $472.62 $19.24 - $1 316.38 (- 73.58%) Sell Buy…" at bounding box center [780, 42] width 936 height 123
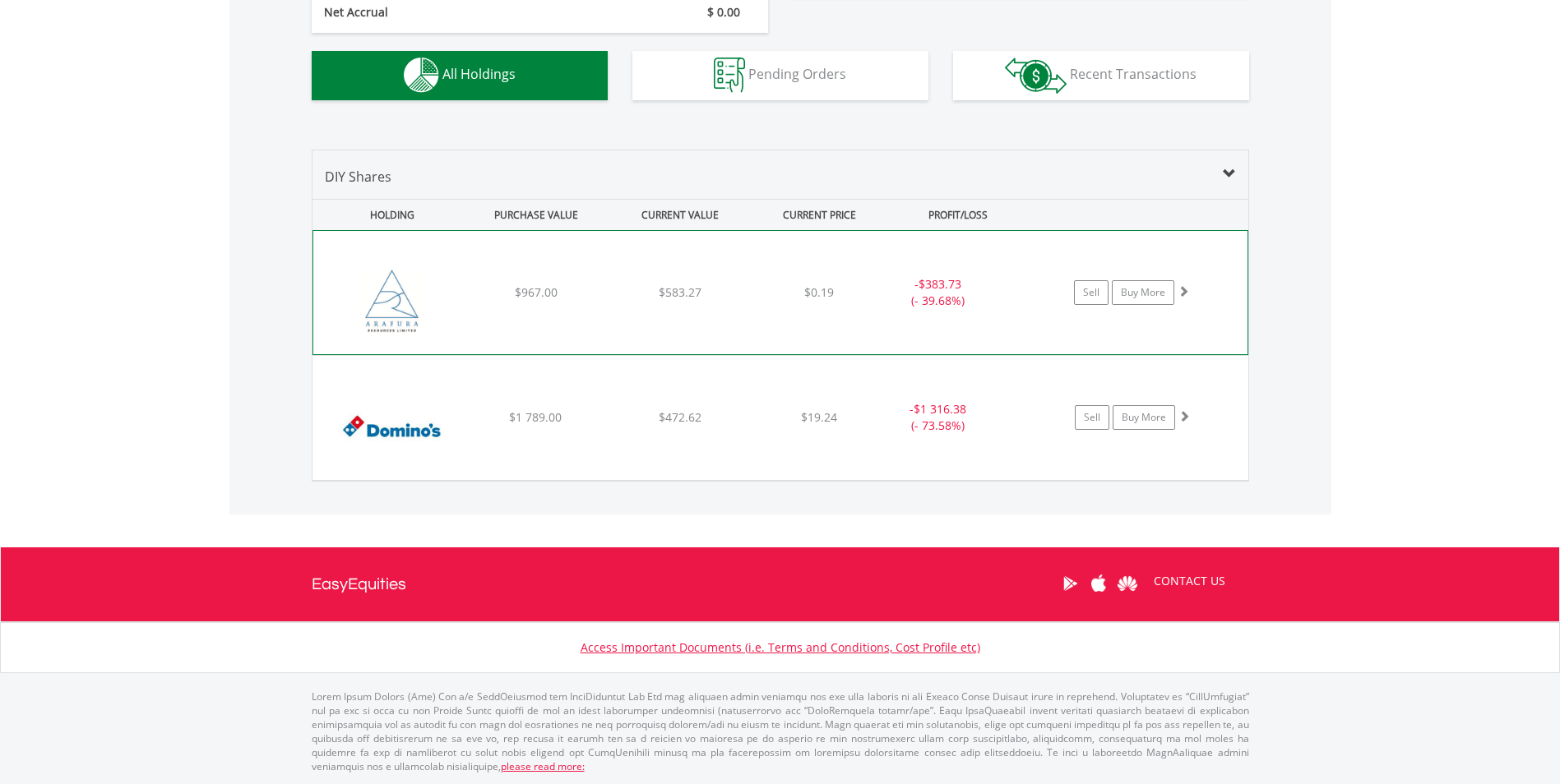
click at [772, 278] on div "﻿ Arafura Resources Ltd $967.00 $583.27 $0.19 - $383.73 (- 39.68%) Sell Buy More" at bounding box center [780, 292] width 934 height 123
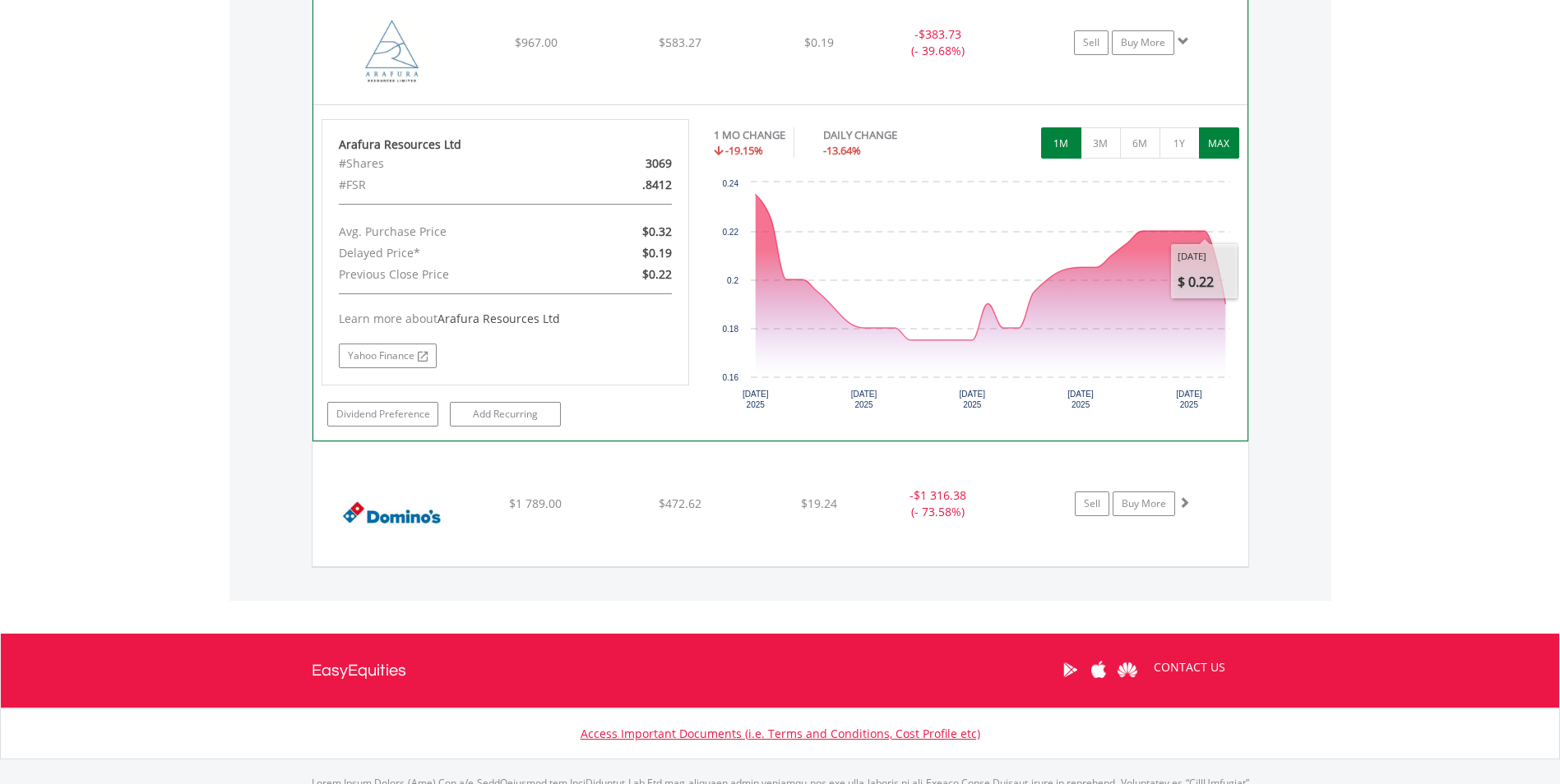
click at [1216, 151] on button "MAX" at bounding box center [1219, 142] width 41 height 31
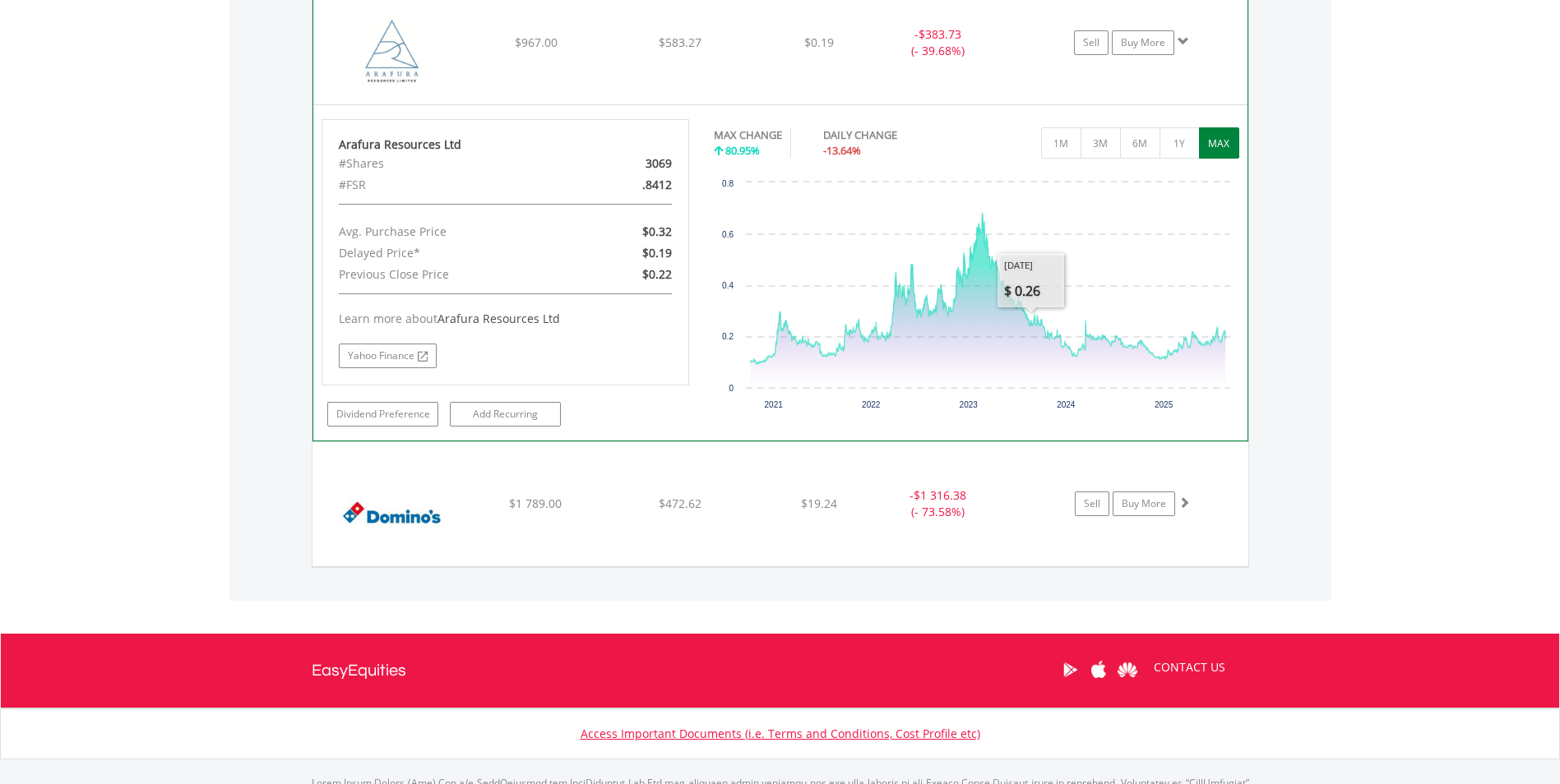
click at [943, 89] on div "﻿ Arafura Resources Ltd $967.00 $583.27 $0.19 - $383.73 (- 39.68%) Sell Buy More" at bounding box center [780, 42] width 934 height 123
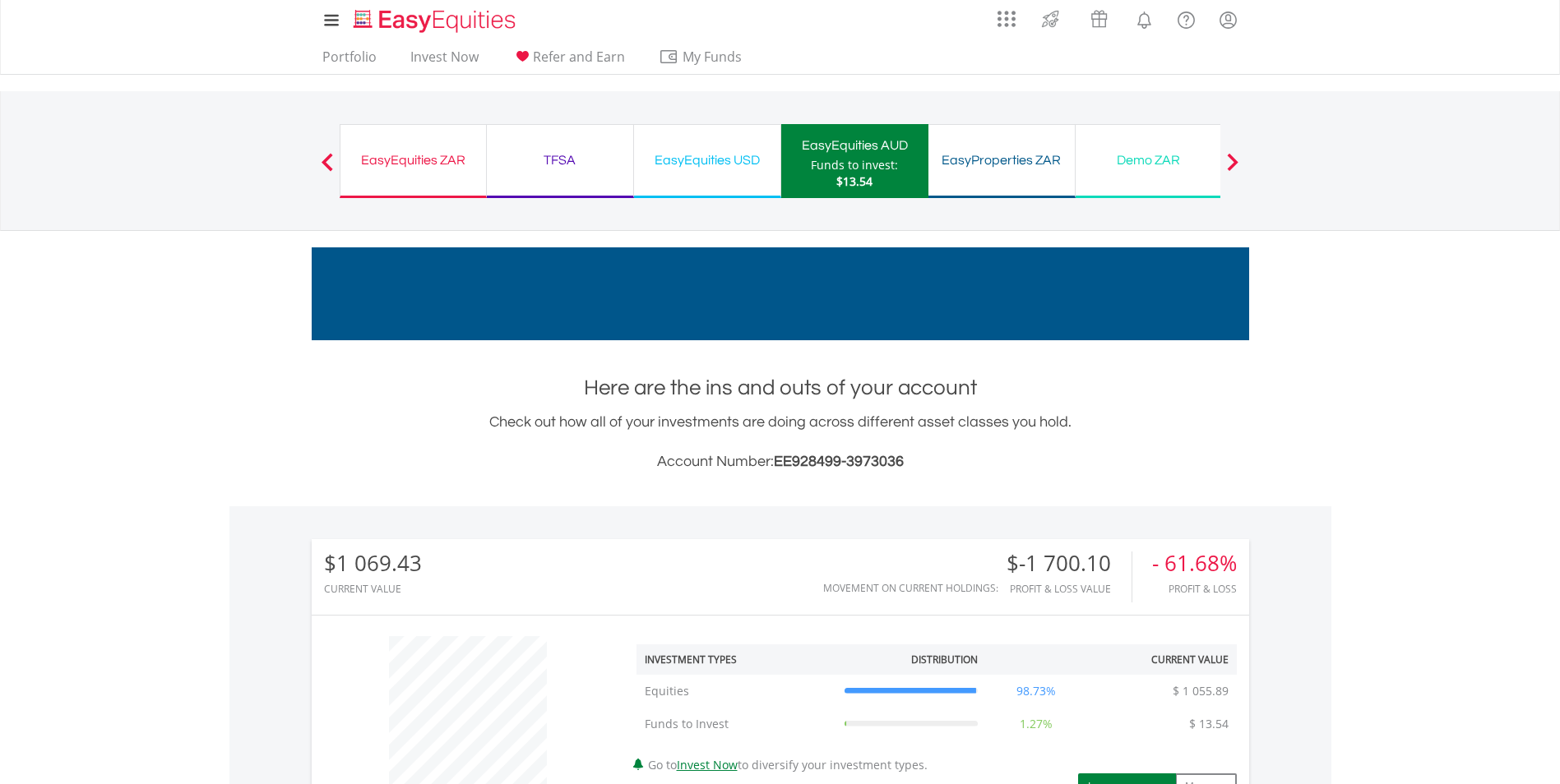
scroll to position [0, 0]
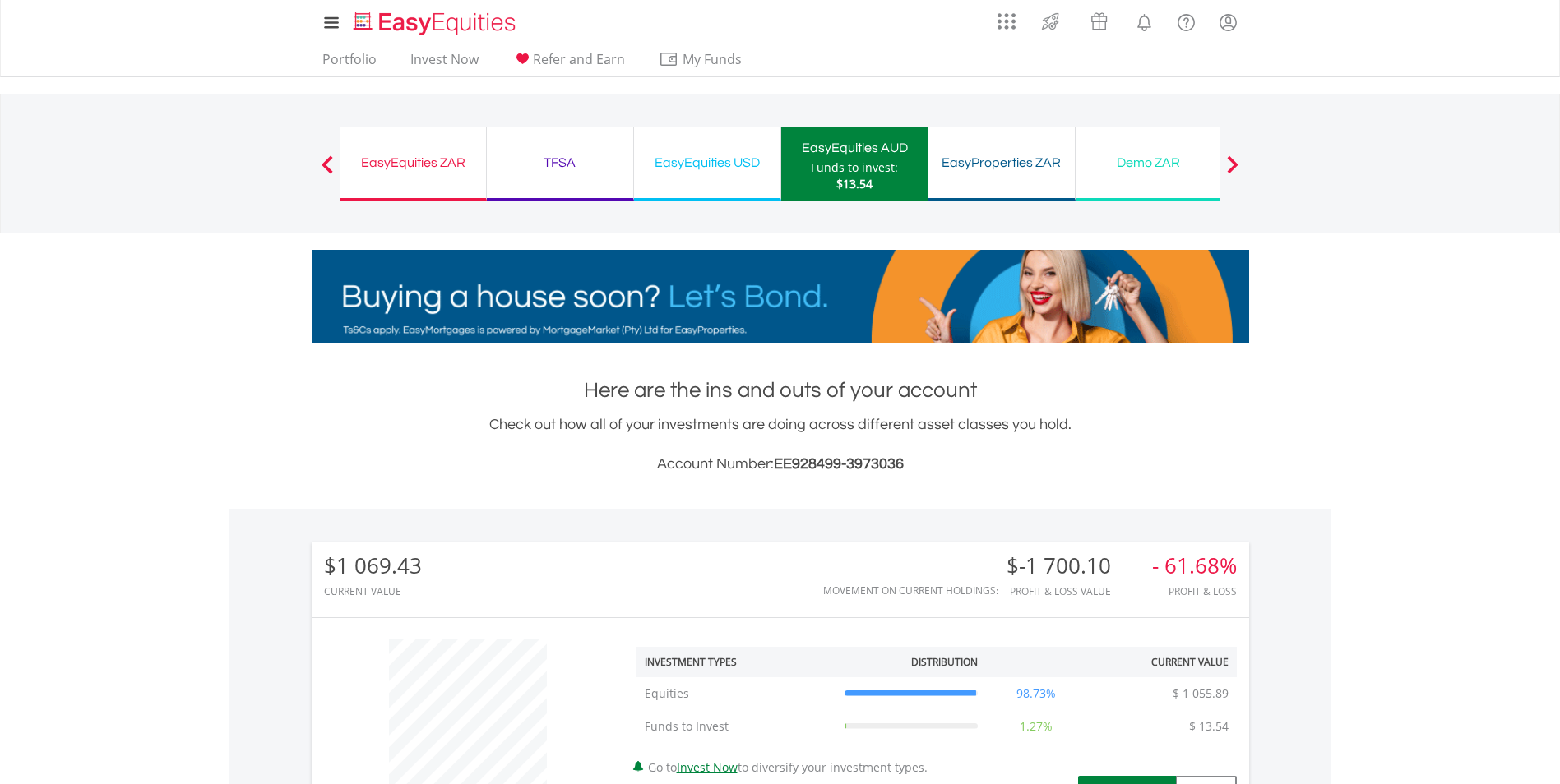
click at [391, 156] on div "EasyEquities ZAR" at bounding box center [413, 163] width 126 height 23
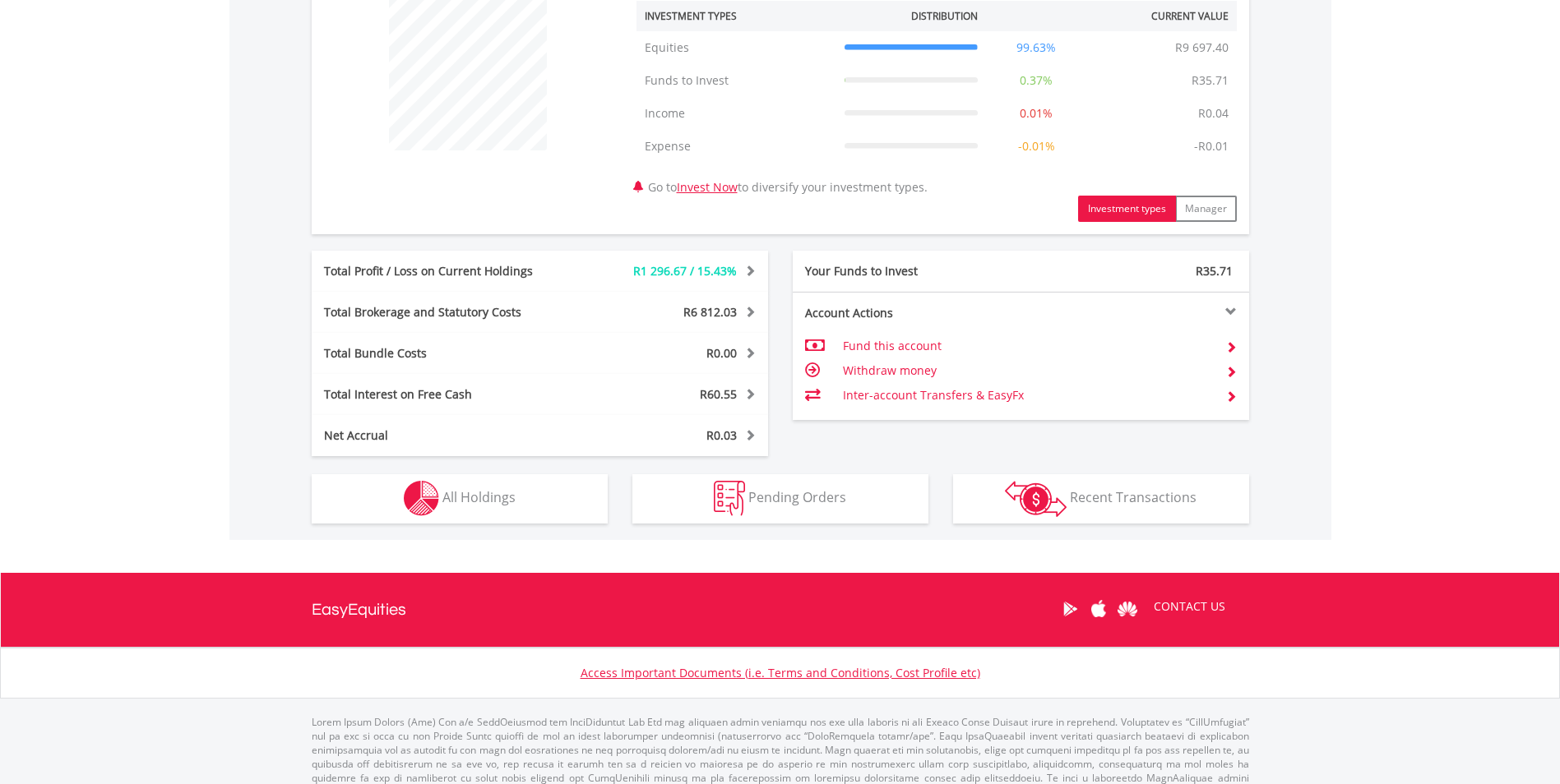
scroll to position [673, 0]
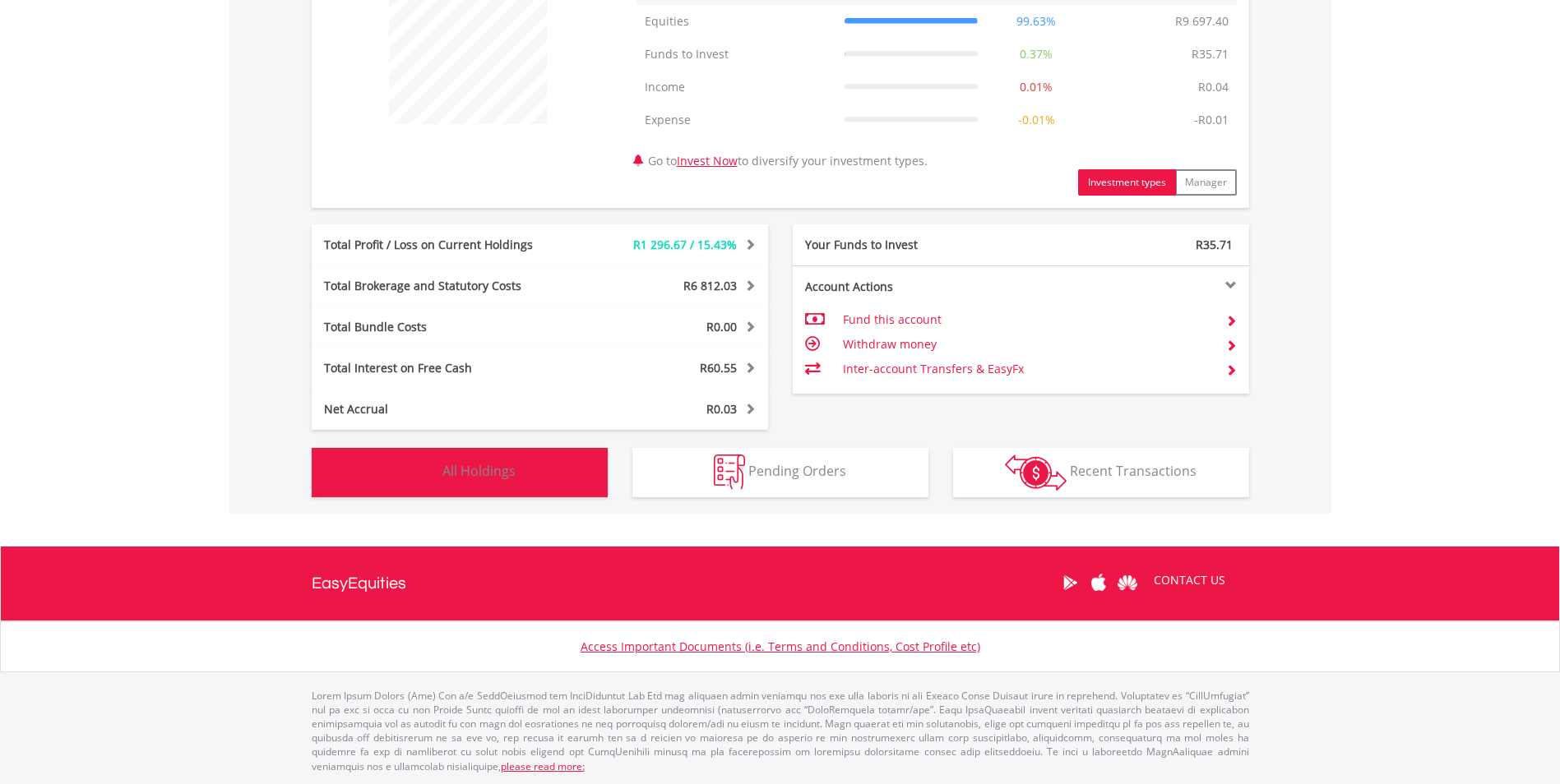
click at [515, 484] on button "Holdings All Holdings" at bounding box center [460, 473] width 296 height 50
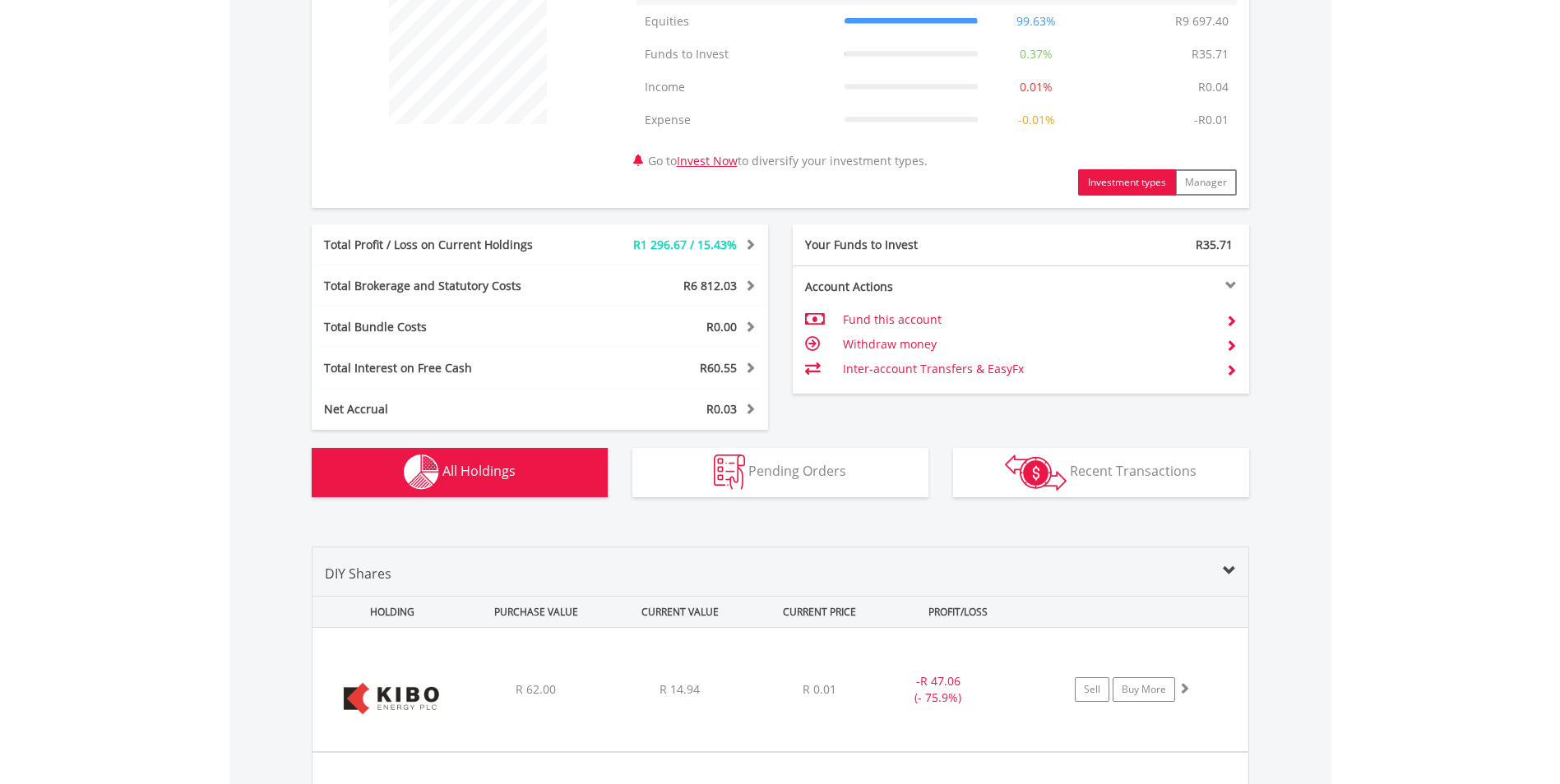
scroll to position [1174, 0]
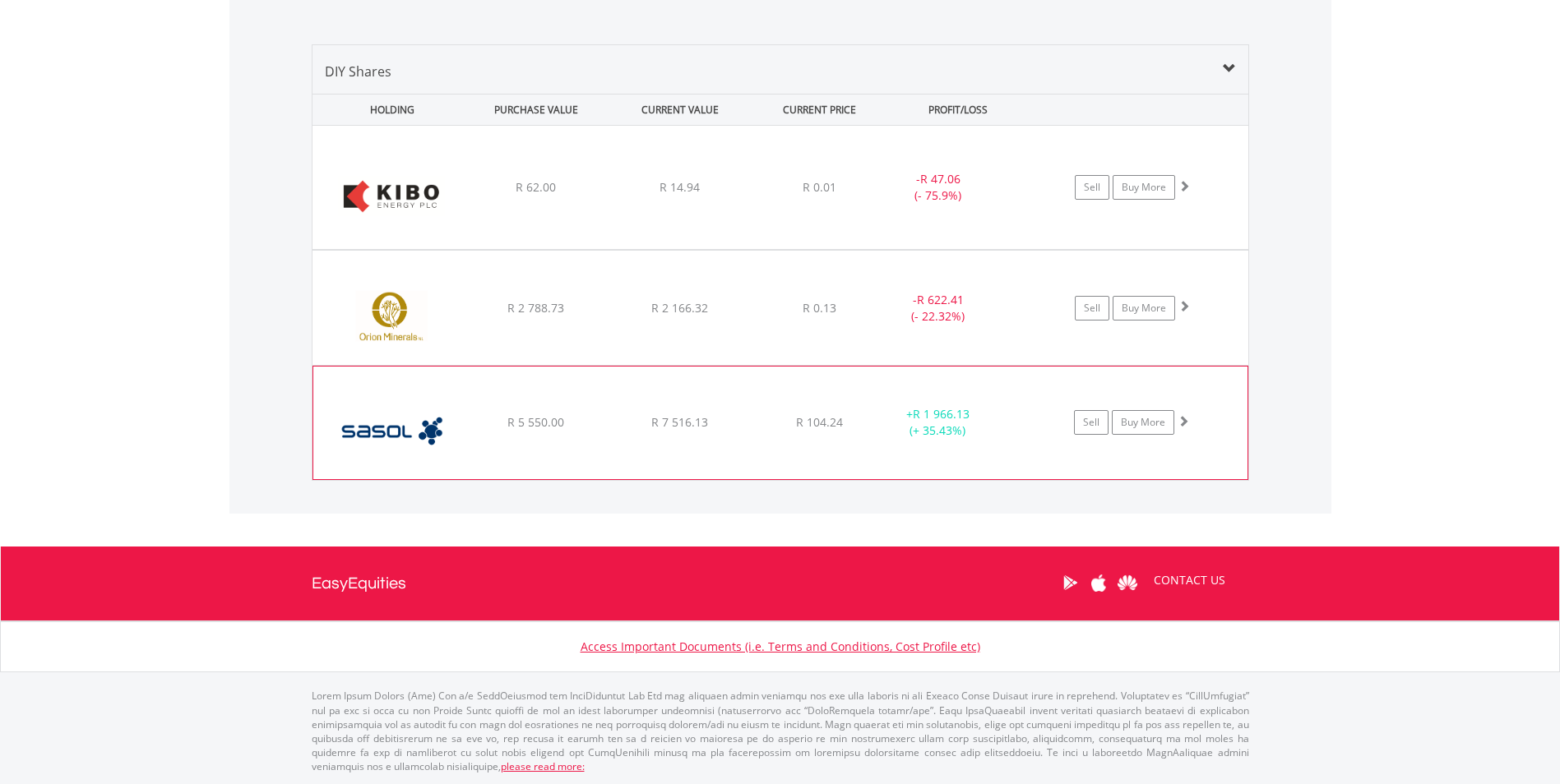
click at [815, 195] on span "R 104.24" at bounding box center [819, 187] width 34 height 16
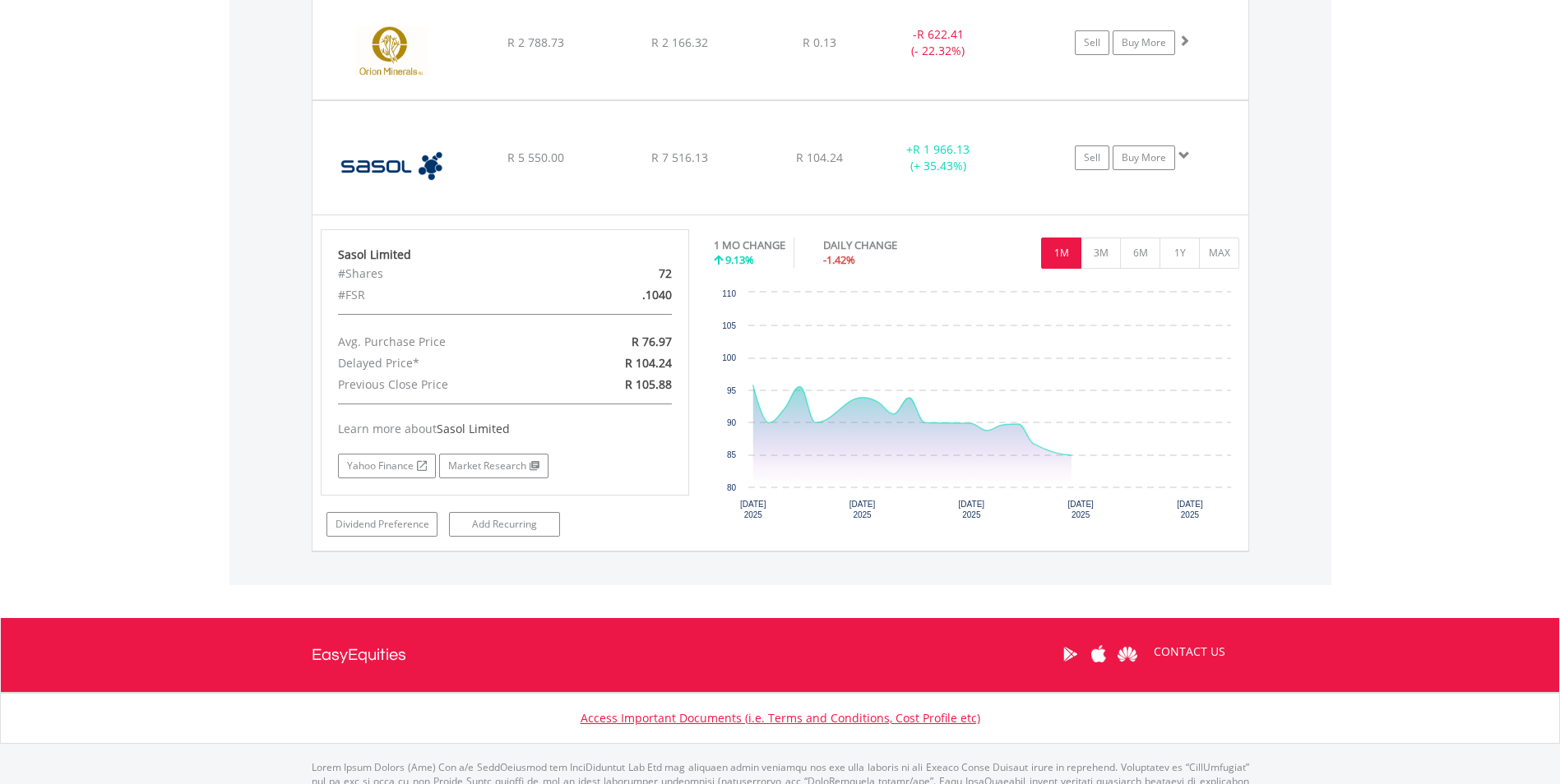
scroll to position [1503, 0]
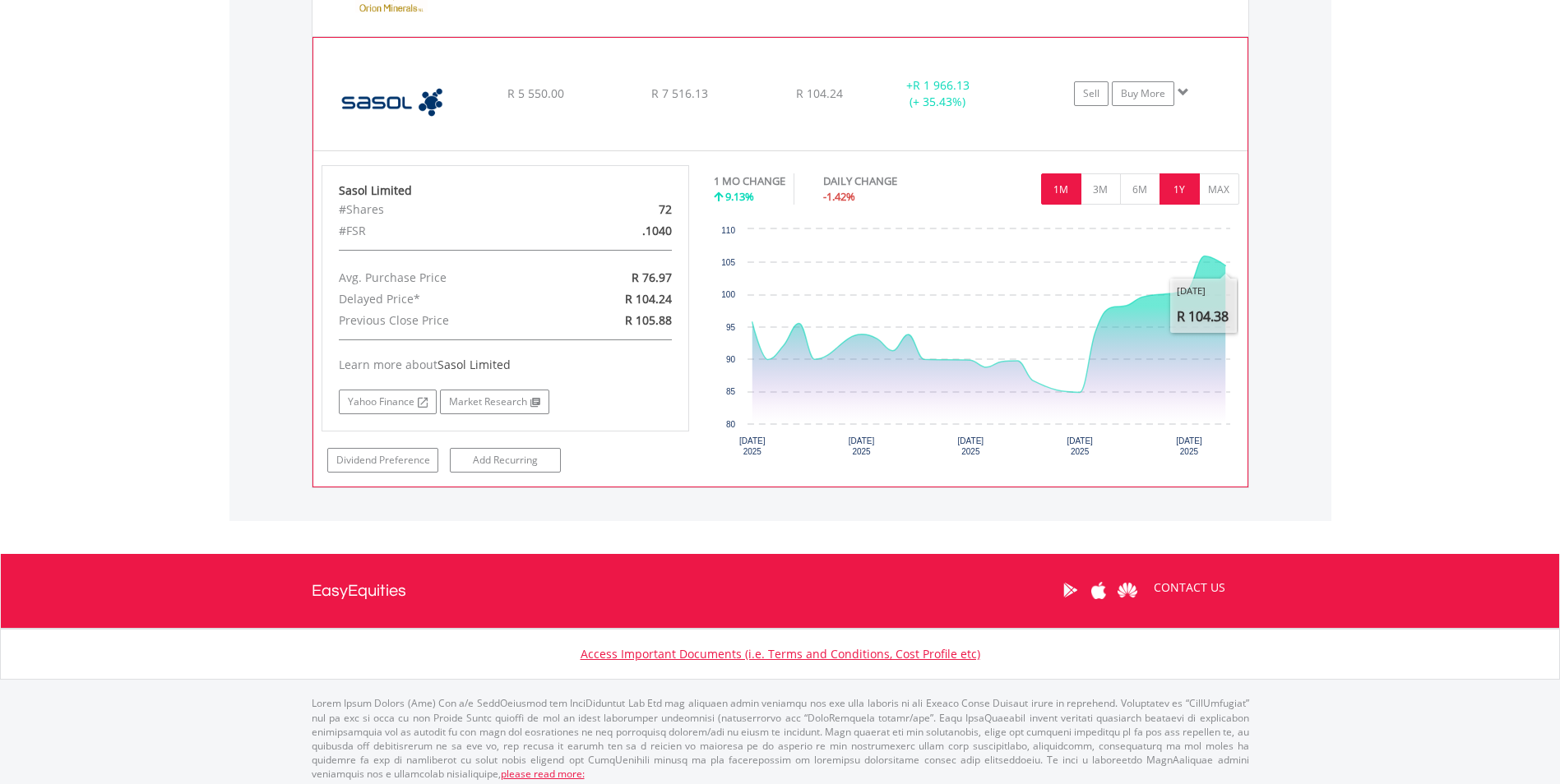
click at [1190, 195] on button "1Y" at bounding box center [1179, 188] width 41 height 31
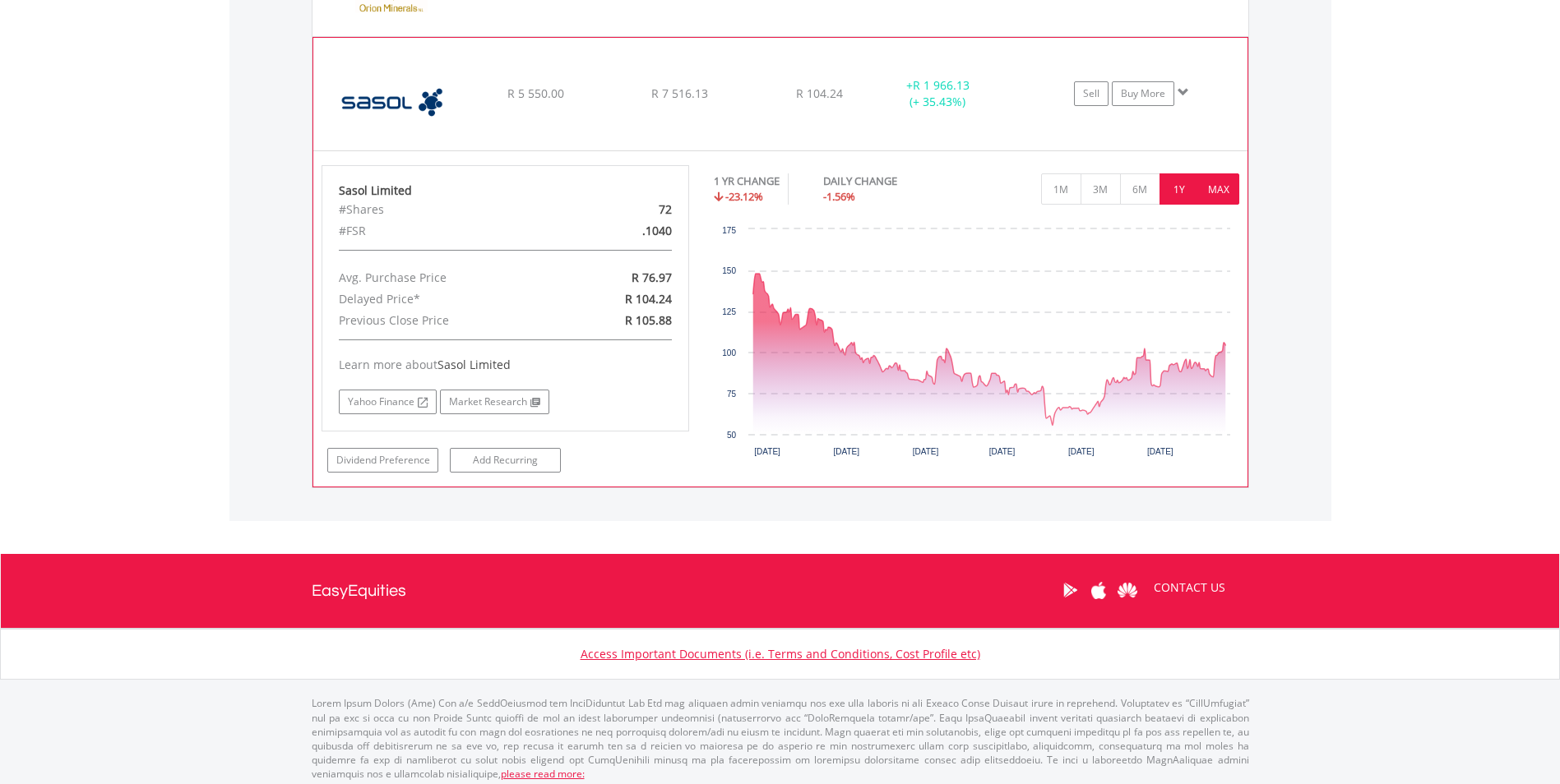
click at [1232, 200] on button "MAX" at bounding box center [1219, 188] width 41 height 31
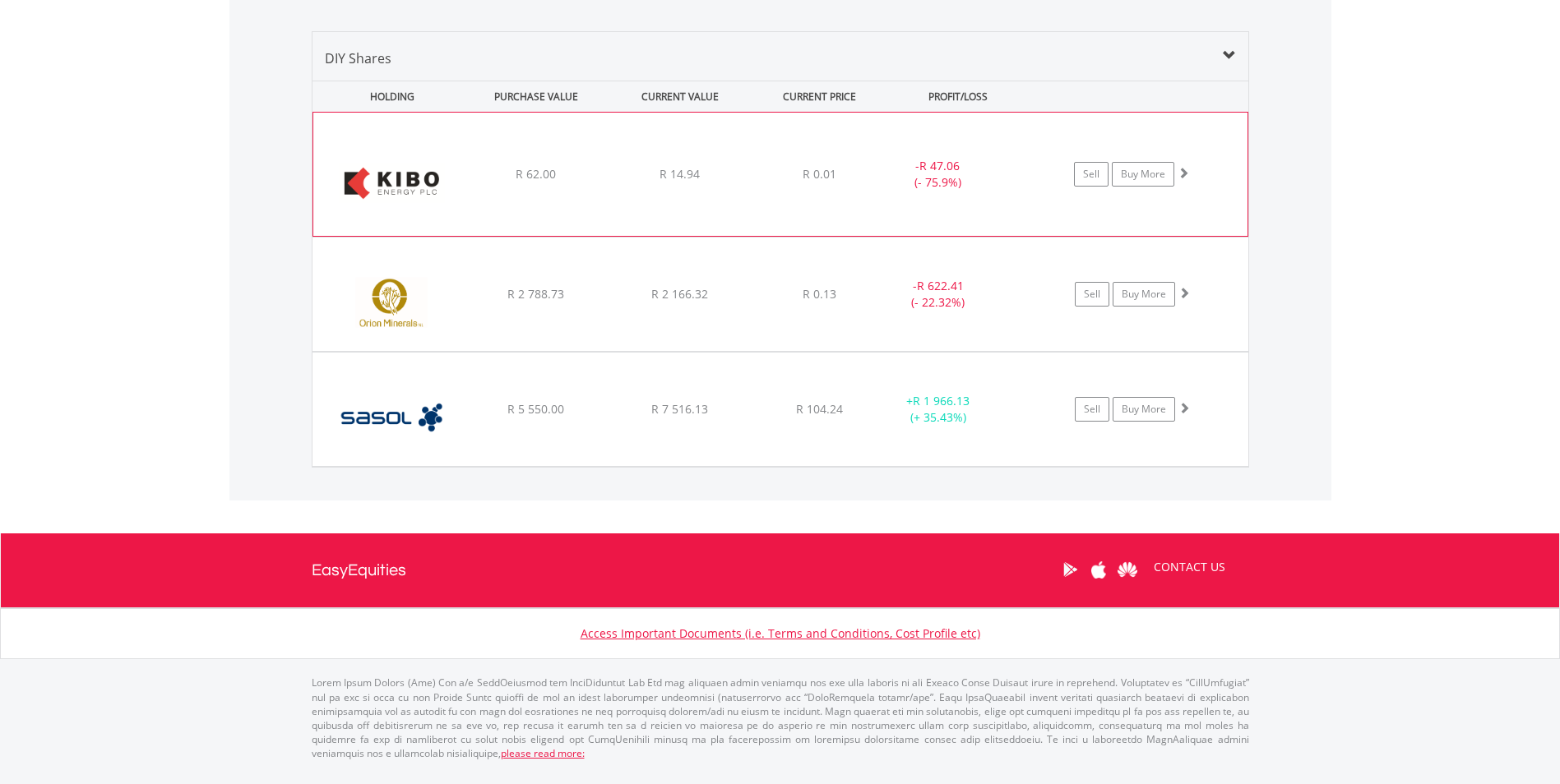
scroll to position [1174, 0]
